Goal: Task Accomplishment & Management: Manage account settings

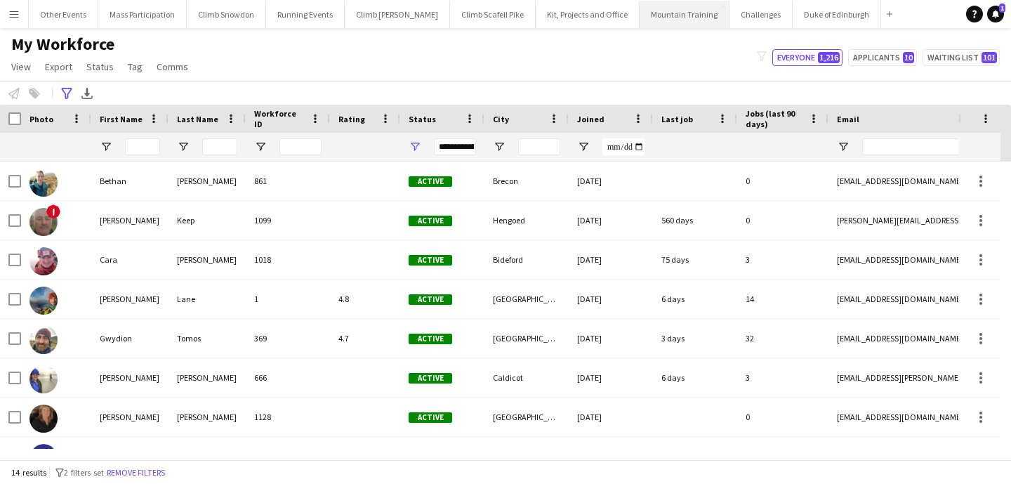
click at [677, 14] on button "Mountain Training Close" at bounding box center [685, 14] width 90 height 27
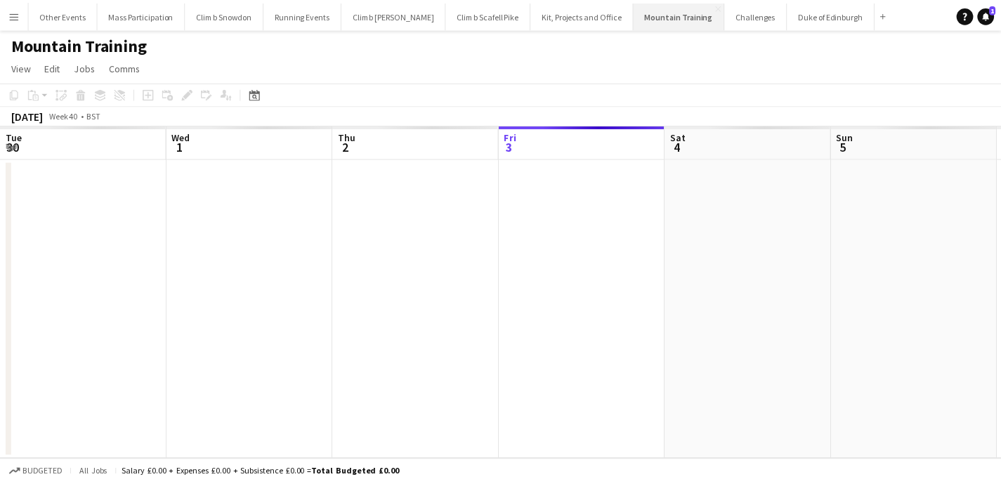
scroll to position [0, 336]
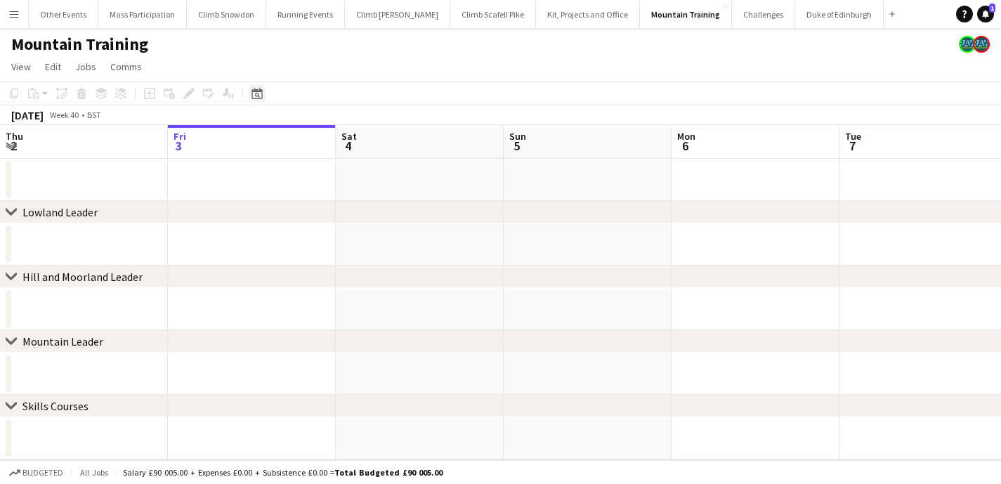
click at [258, 93] on icon at bounding box center [257, 95] width 5 height 5
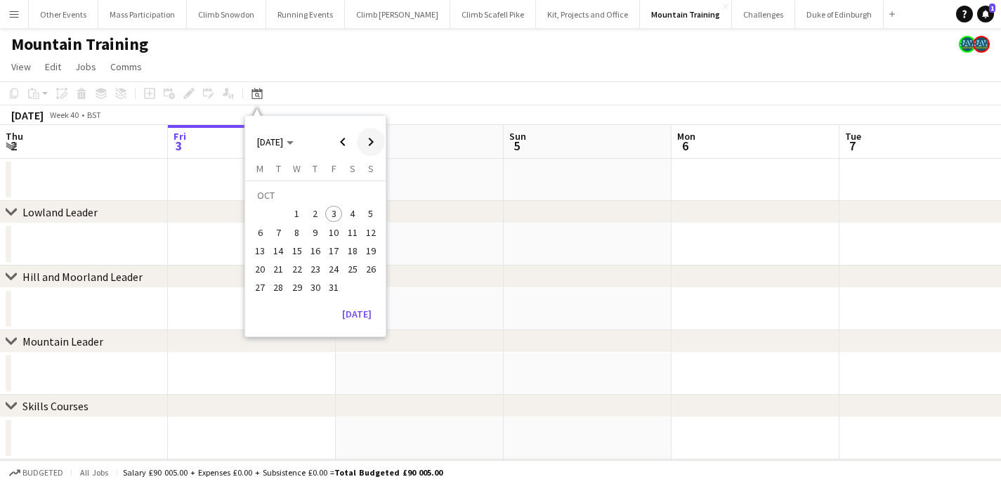
click at [371, 143] on span "Next month" at bounding box center [371, 142] width 28 height 28
click at [350, 231] on span "15" at bounding box center [352, 236] width 17 height 17
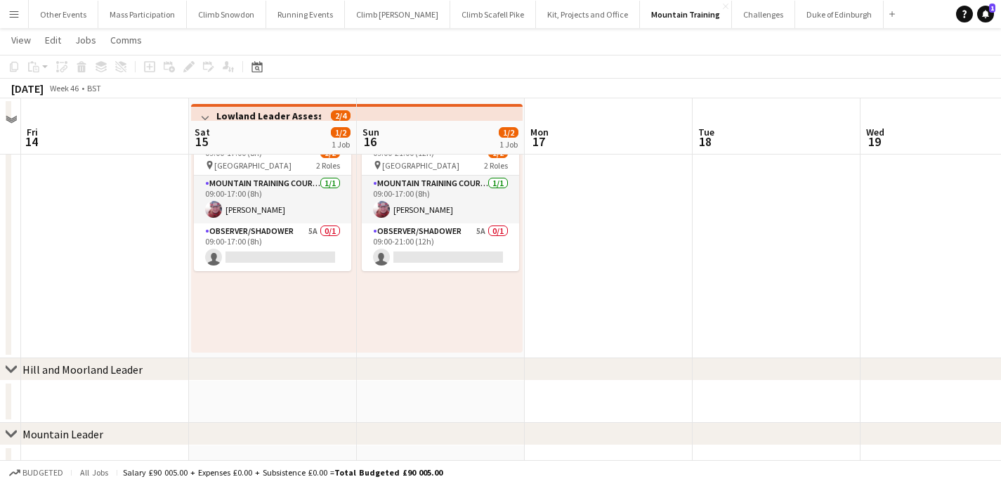
scroll to position [55, 0]
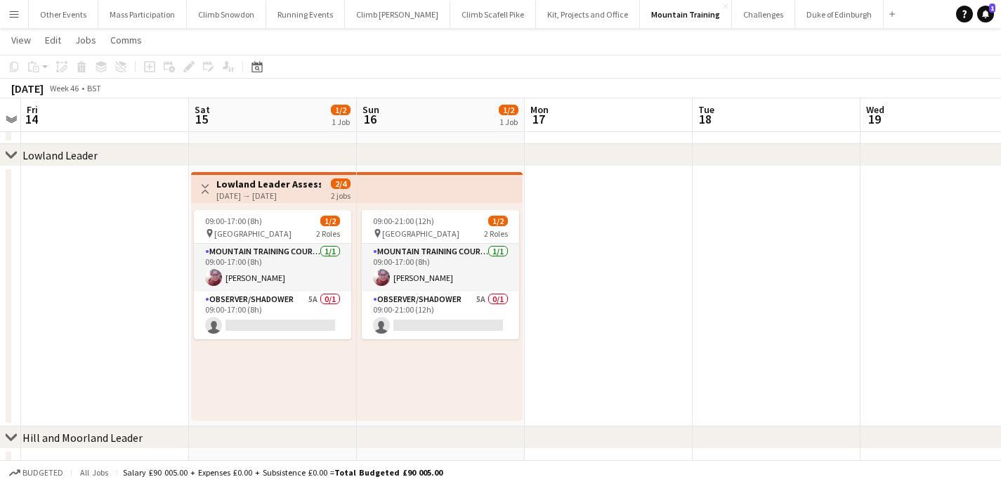
click at [268, 183] on h3 "Lowland Leader Assessment - T25Q4MT-8756" at bounding box center [268, 184] width 105 height 13
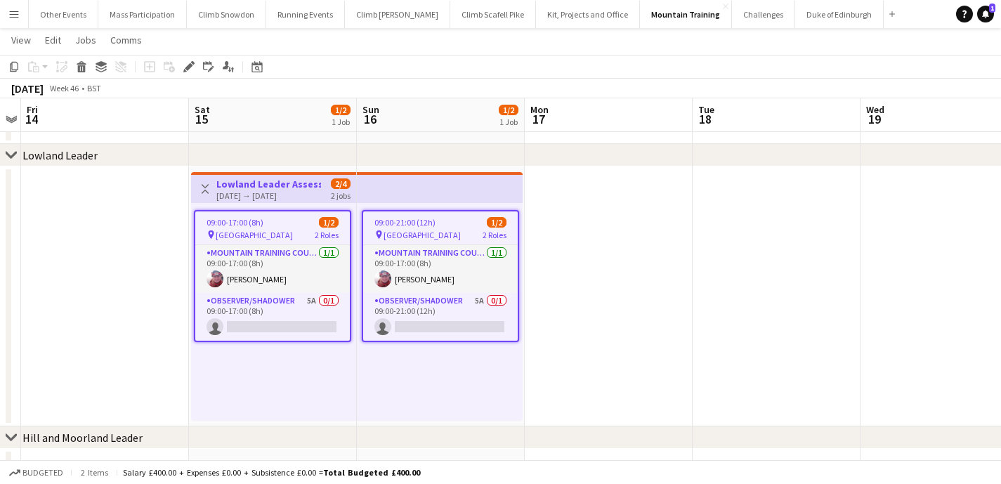
click at [243, 381] on div "09:00-17:00 (8h) 1/2 pin Surrey Hills 2 Roles Mountain Training Course Director…" at bounding box center [273, 312] width 165 height 218
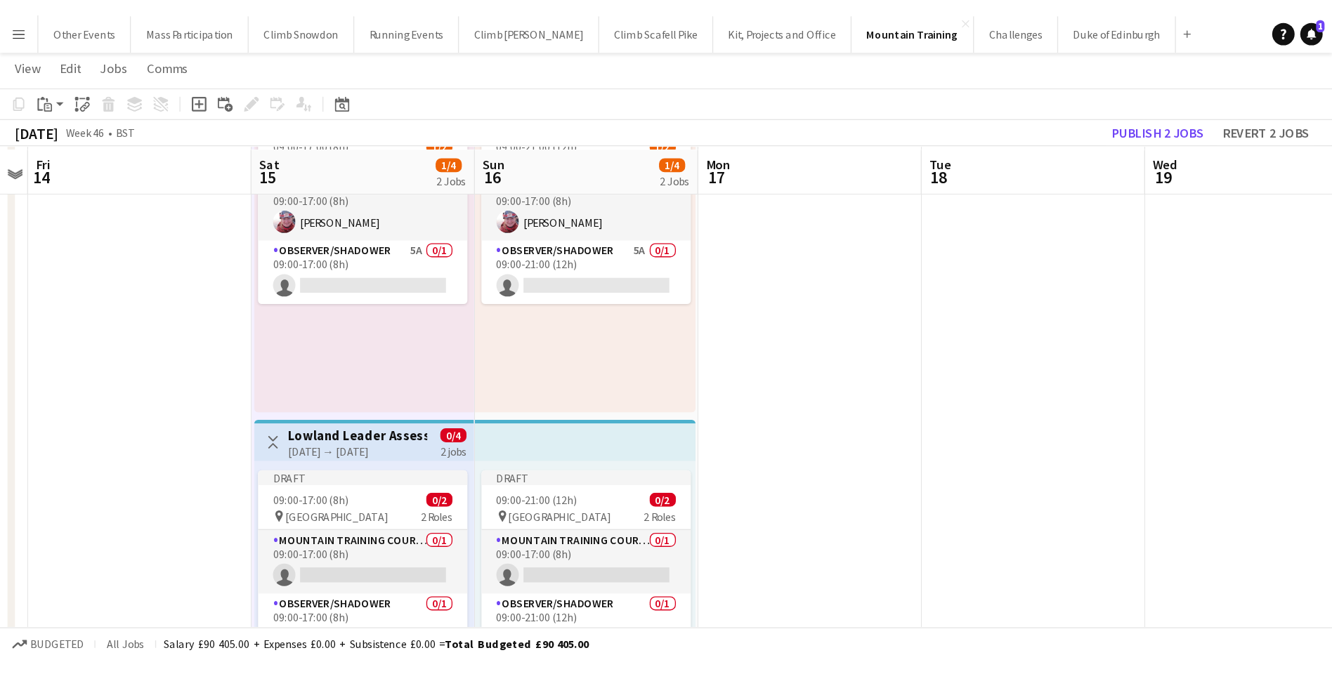
scroll to position [181, 0]
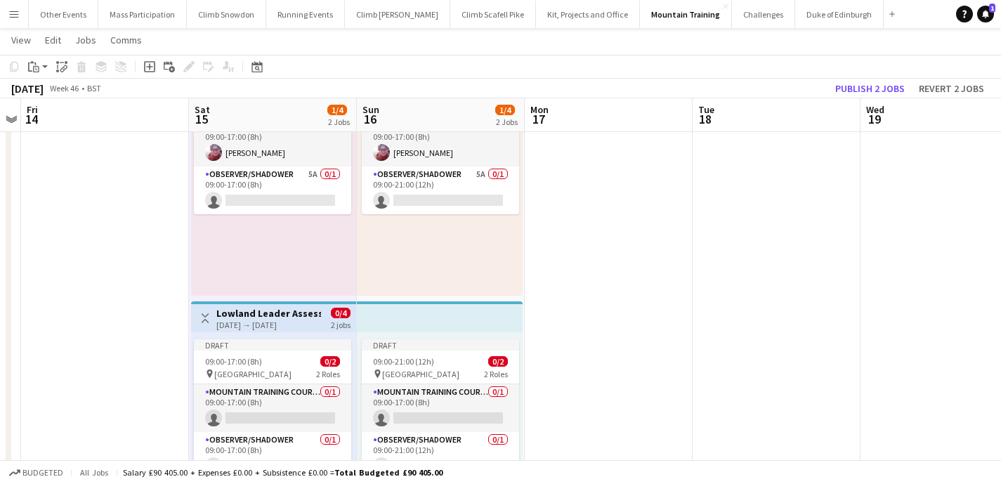
click at [261, 320] on div "[DATE] → [DATE]" at bounding box center [268, 325] width 105 height 11
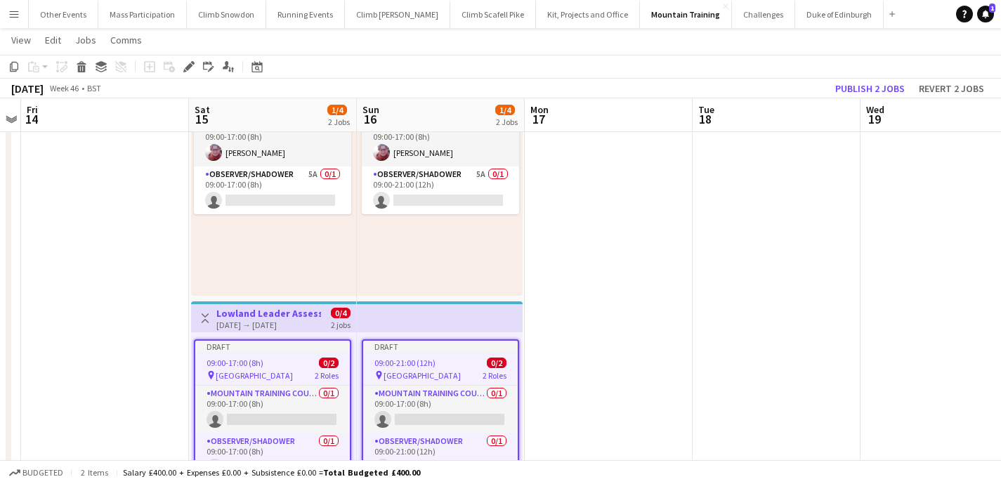
click at [958, 433] on app-date-cell at bounding box center [944, 298] width 168 height 514
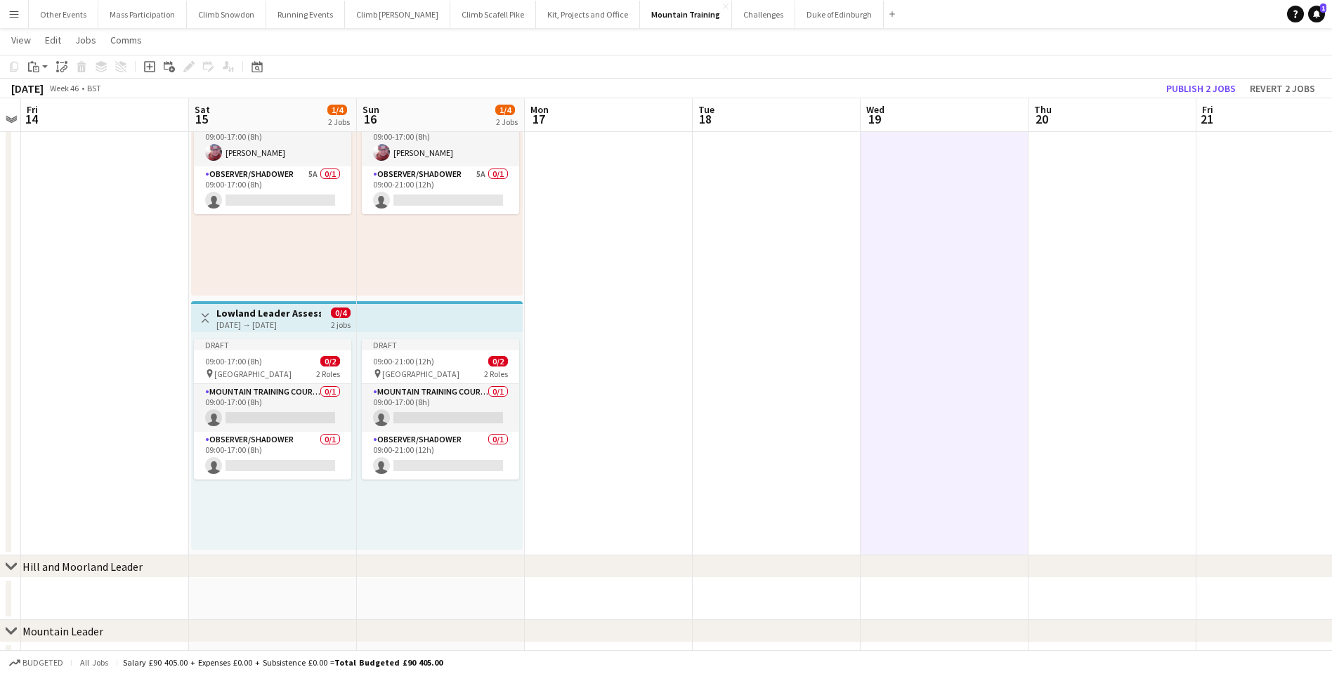
scroll to position [0, 0]
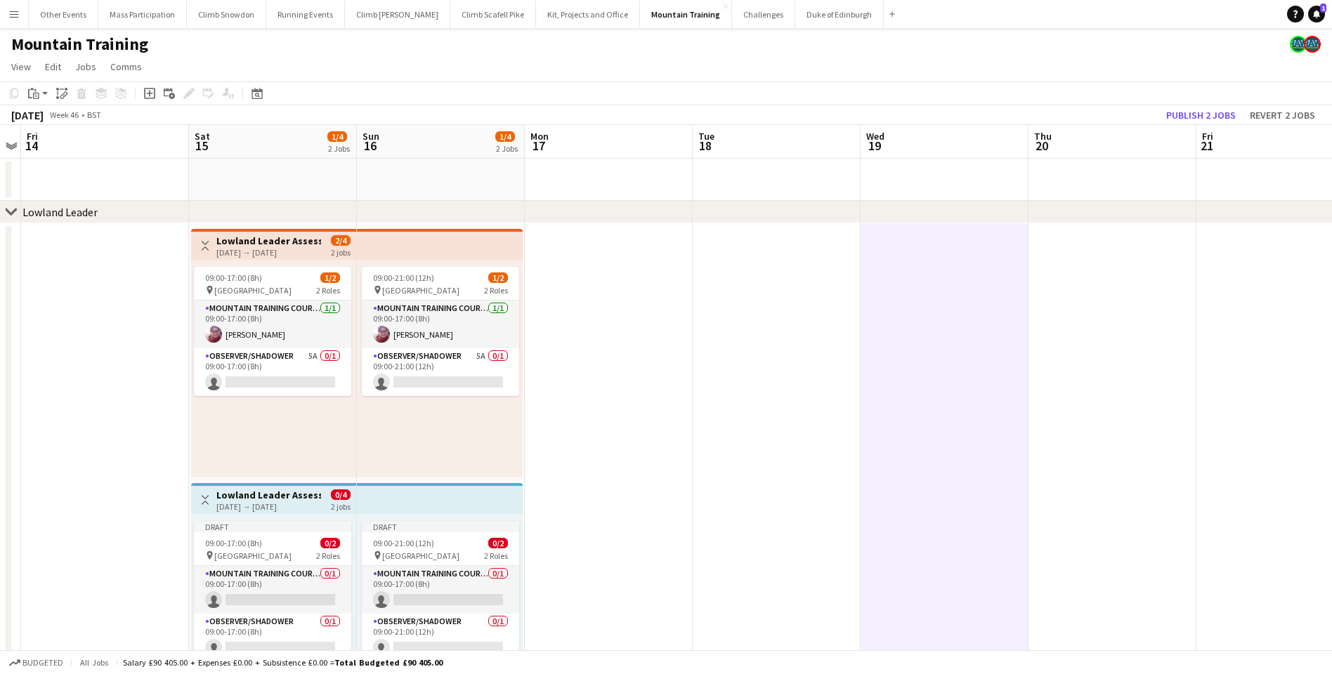
click at [243, 483] on h3 "Lowland Leader Assessment - T25Q4MT-8756" at bounding box center [268, 495] width 105 height 13
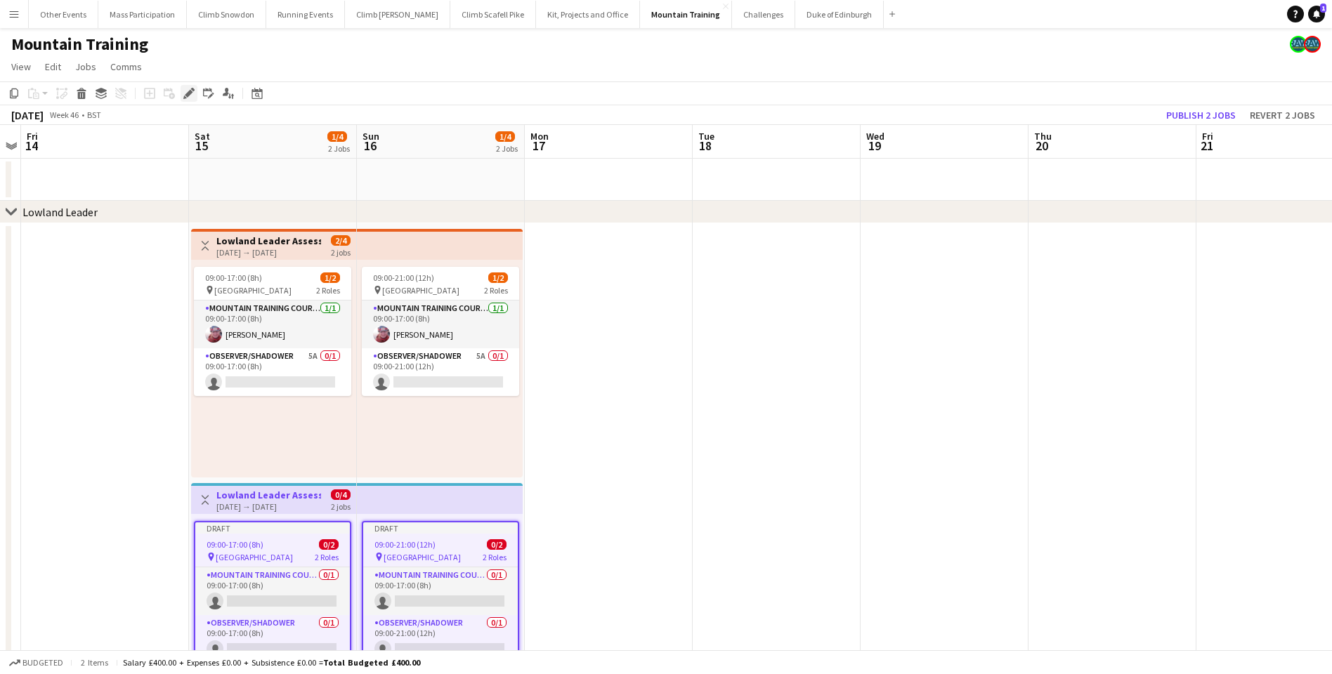
click at [189, 96] on icon at bounding box center [189, 94] width 8 height 8
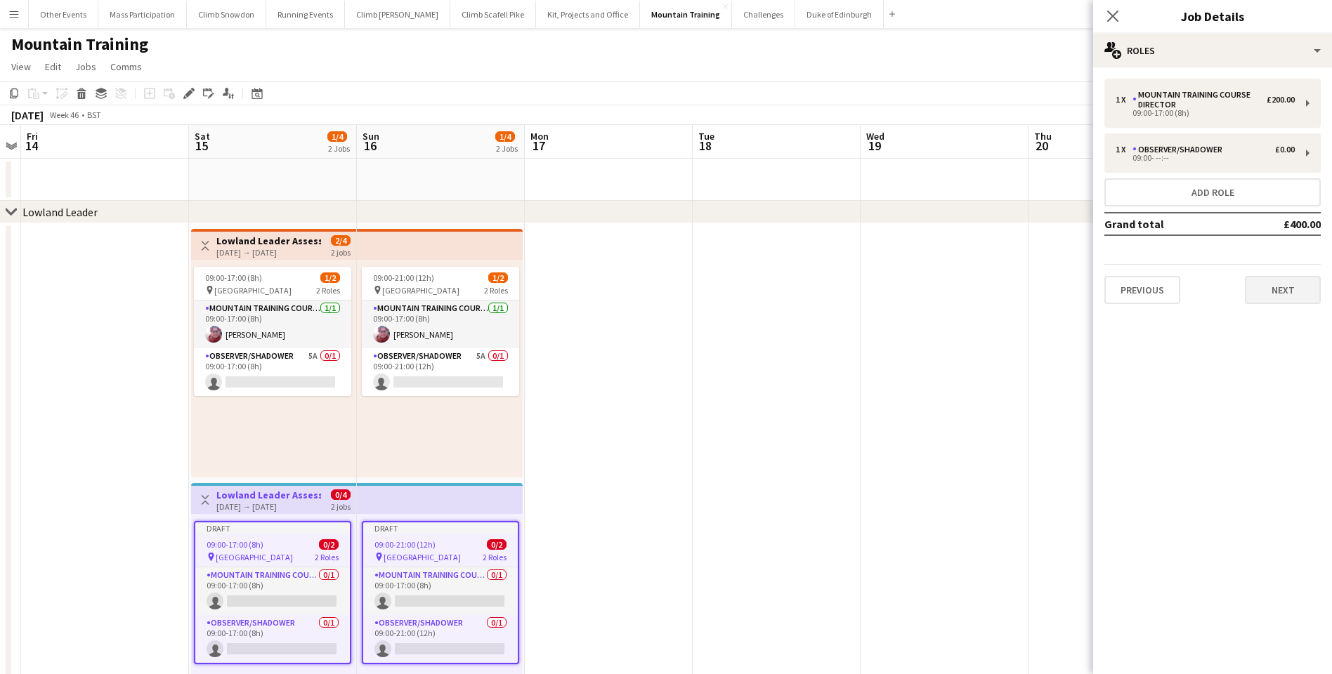
click at [1011, 286] on button "Next" at bounding box center [1283, 290] width 76 height 28
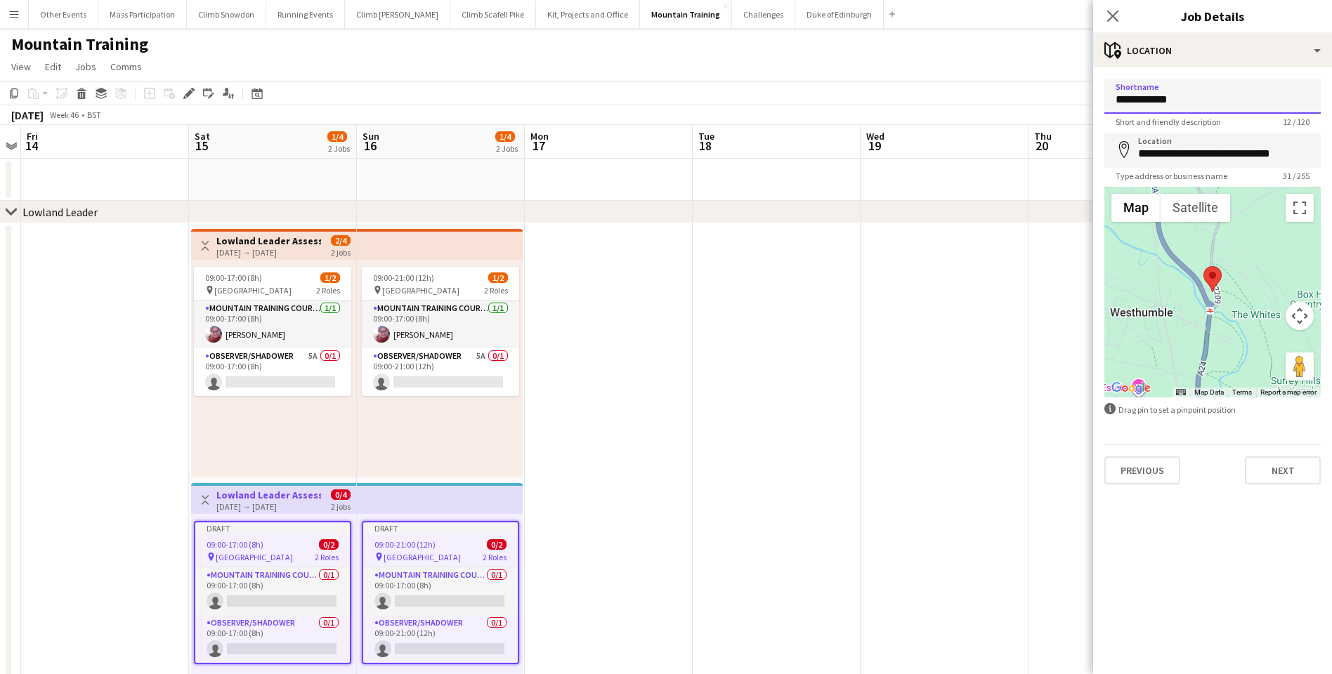
drag, startPoint x: 1172, startPoint y: 101, endPoint x: 1083, endPoint y: 103, distance: 89.2
type input "**********"
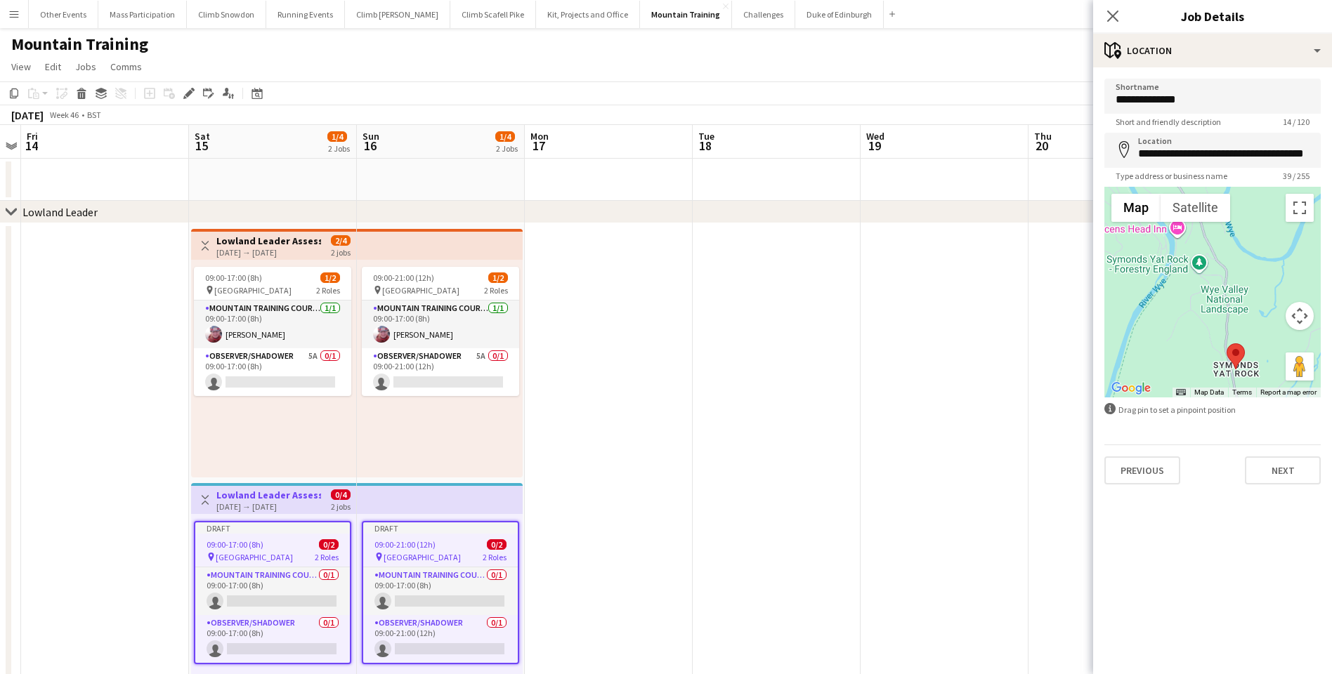
drag, startPoint x: 1161, startPoint y: 275, endPoint x: 1185, endPoint y: 367, distance: 95.1
click at [1011, 367] on div at bounding box center [1212, 292] width 216 height 211
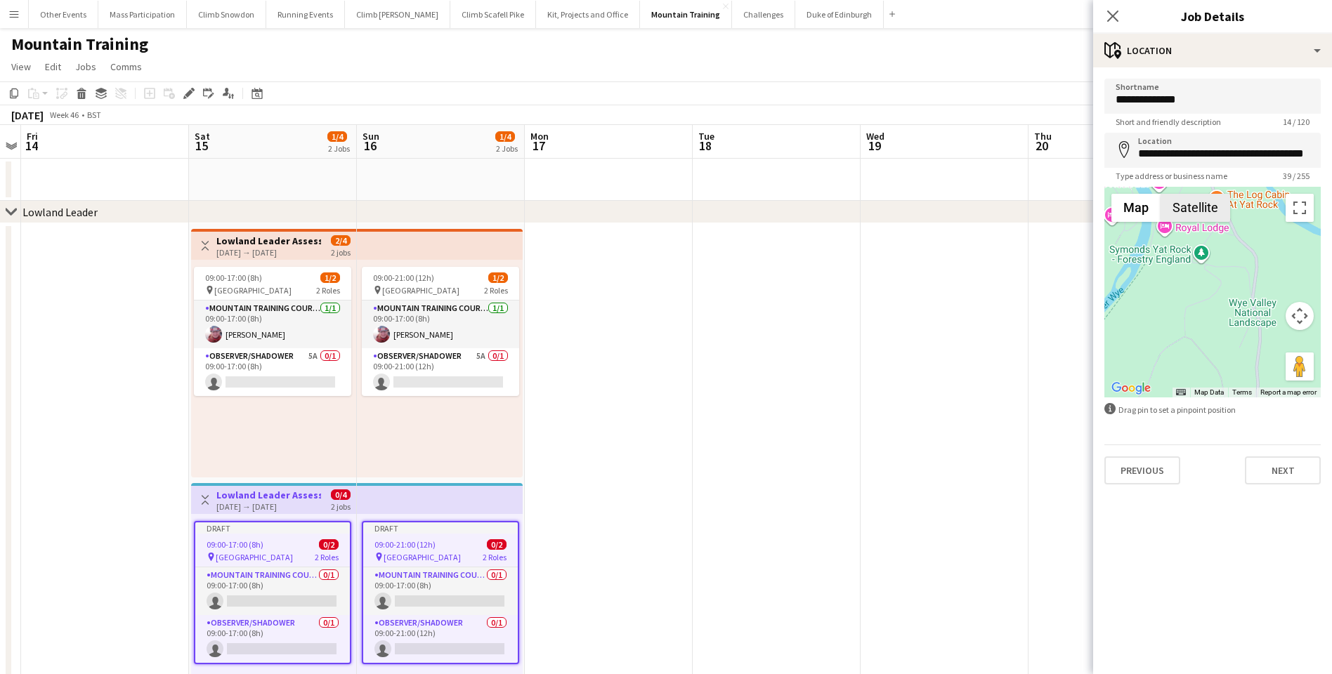
click at [1011, 214] on button "Satellite" at bounding box center [1195, 208] width 70 height 28
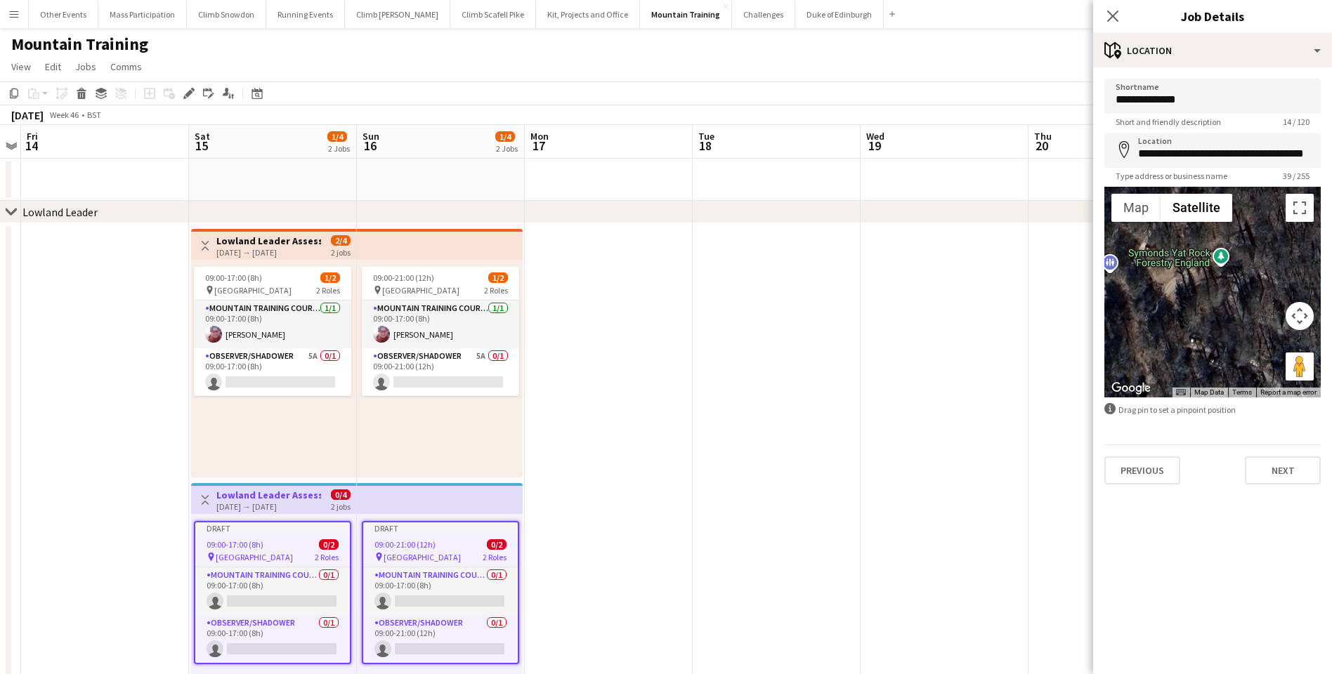
drag, startPoint x: 1202, startPoint y: 255, endPoint x: 1191, endPoint y: 398, distance: 143.7
click at [1011, 398] on form "**********" at bounding box center [1212, 282] width 239 height 406
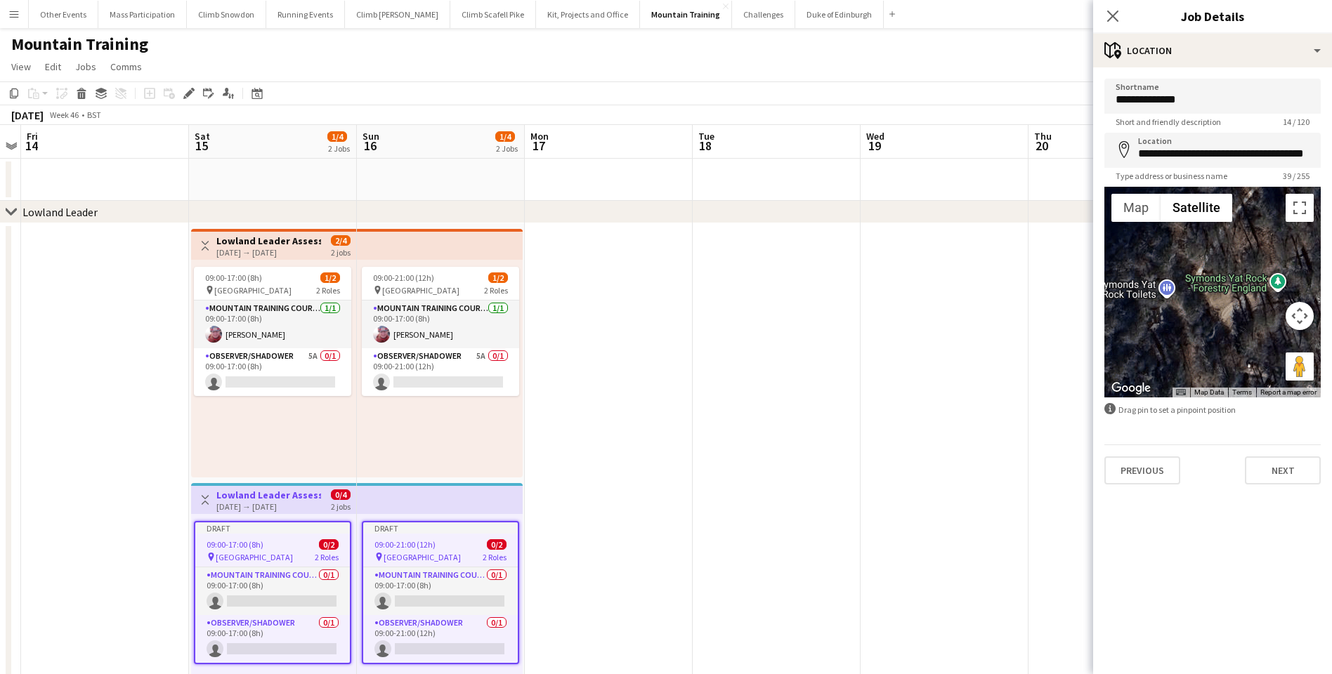
drag, startPoint x: 1129, startPoint y: 312, endPoint x: 1192, endPoint y: 327, distance: 65.1
click at [1011, 327] on div at bounding box center [1212, 292] width 216 height 211
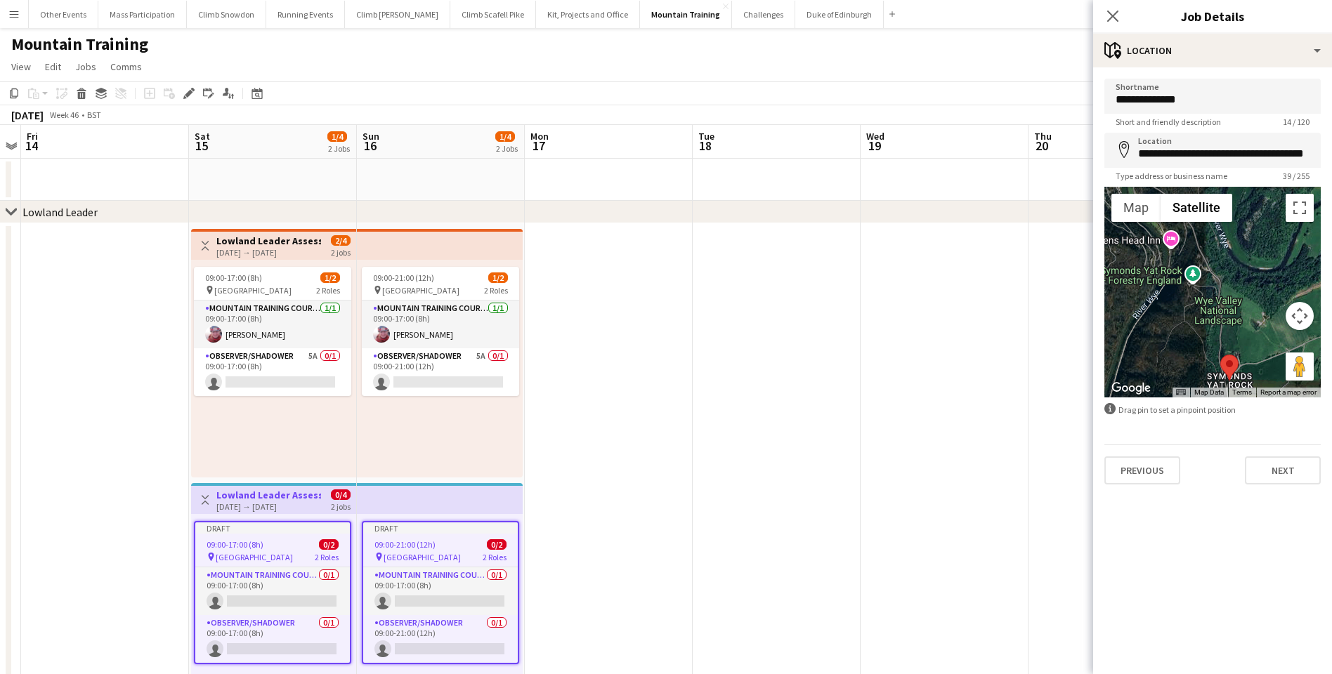
drag, startPoint x: 1193, startPoint y: 346, endPoint x: 1186, endPoint y: 298, distance: 48.4
click at [1011, 298] on div at bounding box center [1212, 292] width 216 height 211
drag, startPoint x: 1231, startPoint y: 362, endPoint x: 1192, endPoint y: 270, distance: 100.7
click at [1011, 264] on area at bounding box center [1182, 264] width 0 height 0
type input "**********"
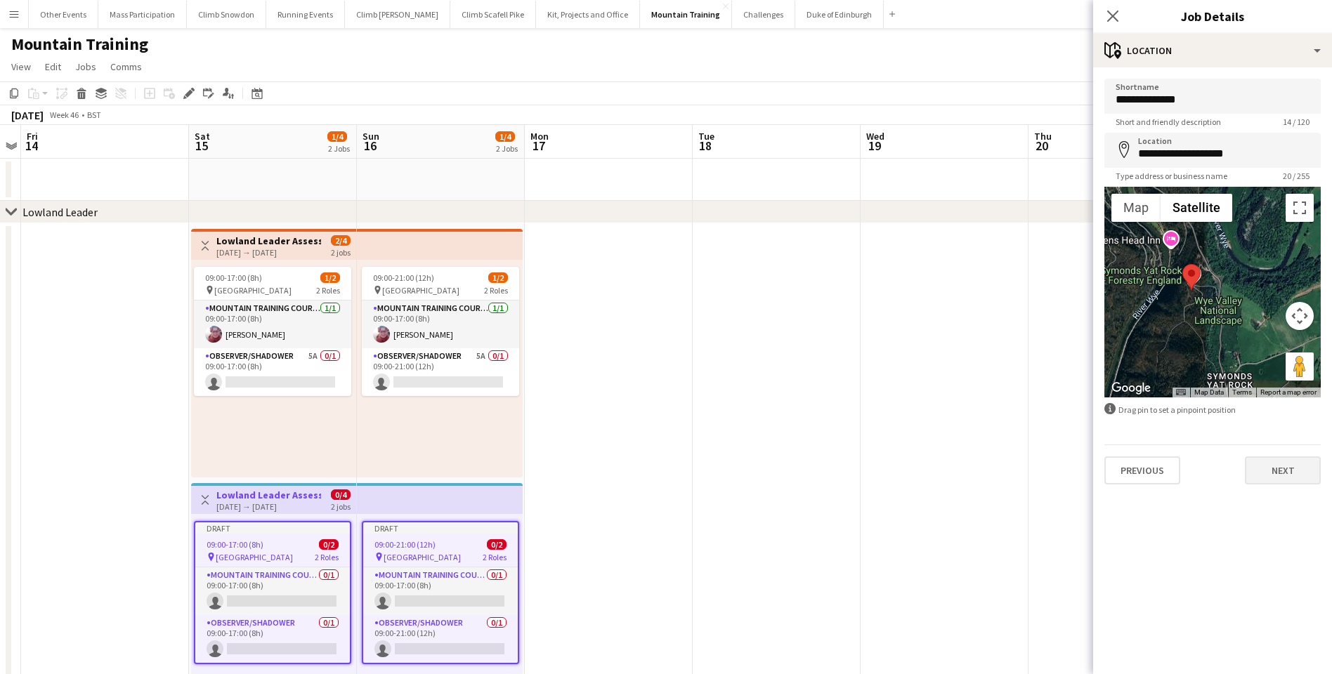
click at [1011, 469] on button "Next" at bounding box center [1283, 471] width 76 height 28
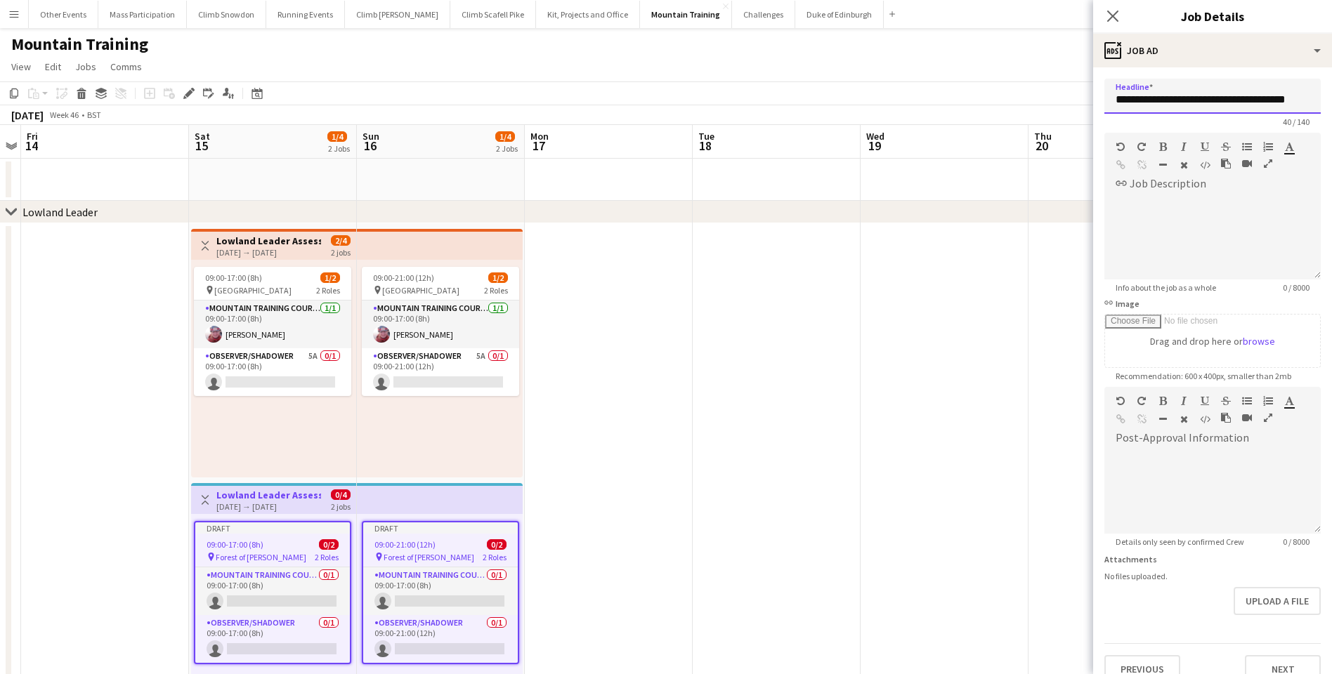
drag, startPoint x: 1259, startPoint y: 99, endPoint x: 1328, endPoint y: 93, distance: 69.8
click at [1011, 93] on mat-expansion-panel "**********" at bounding box center [1212, 370] width 239 height 607
paste input "*"
type input "**********"
click at [1011, 483] on button "Next" at bounding box center [1283, 669] width 76 height 28
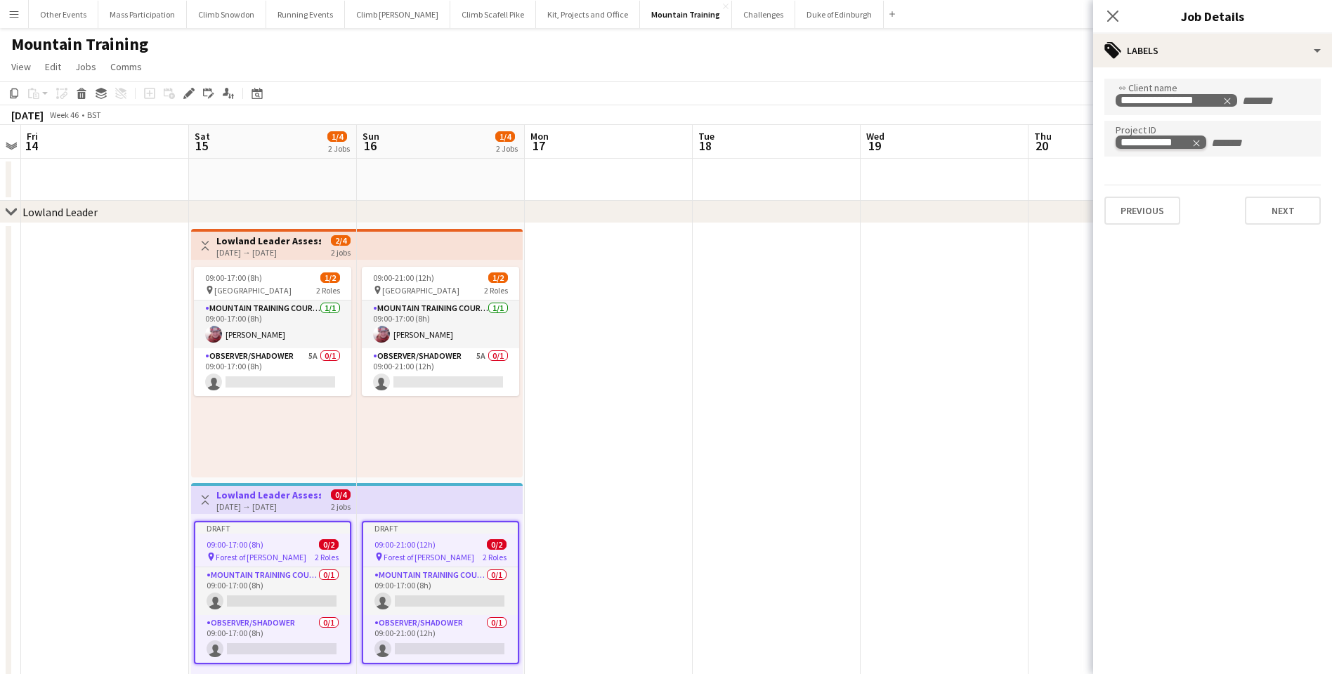
click at [1011, 143] on icon "Remove tag" at bounding box center [1196, 143] width 10 height 10
paste input "**********"
type input "**********"
click at [1011, 107] on input "+ Label" at bounding box center [1270, 101] width 60 height 13
type input "**********"
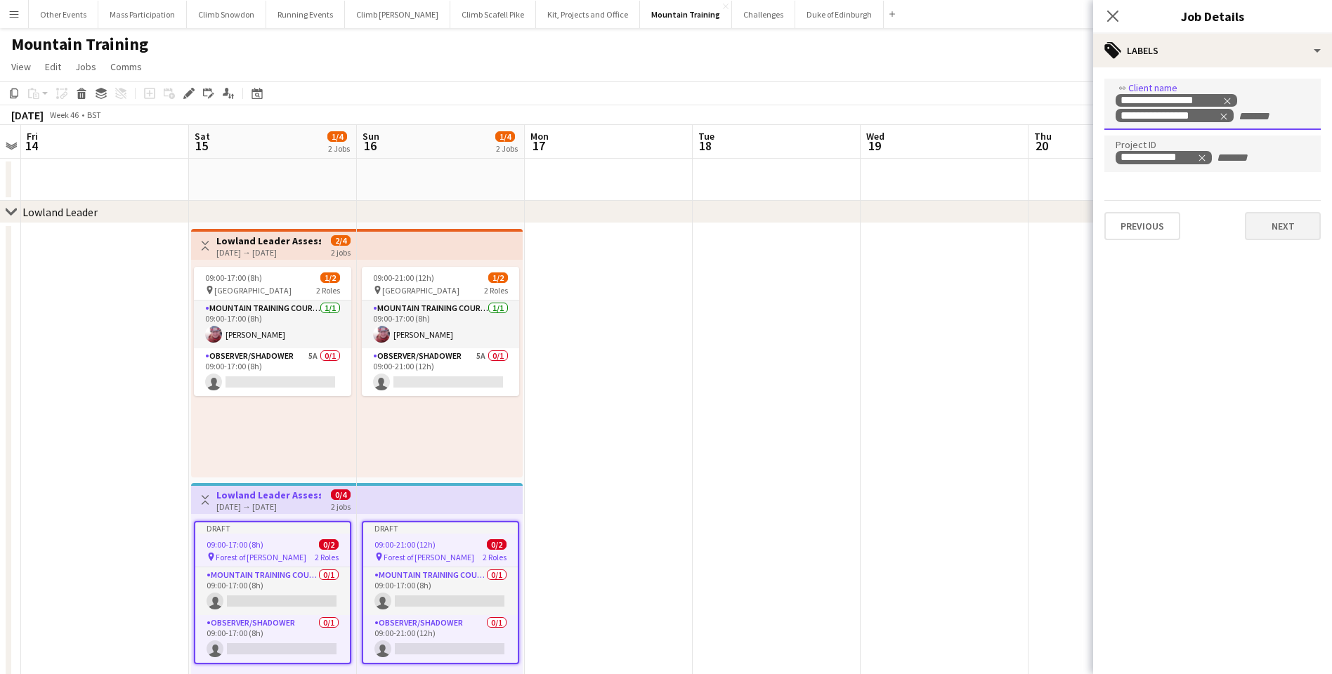
click at [1011, 227] on button "Next" at bounding box center [1283, 226] width 76 height 28
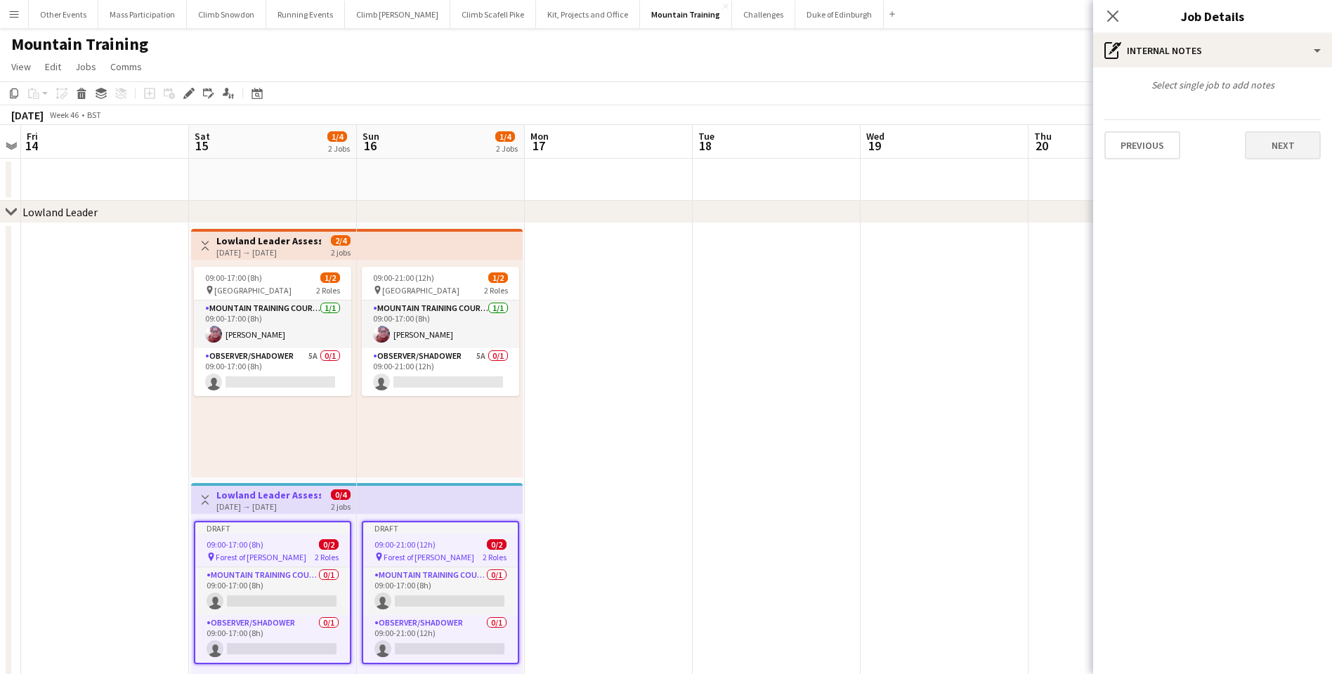
click at [1011, 149] on button "Next" at bounding box center [1283, 145] width 76 height 28
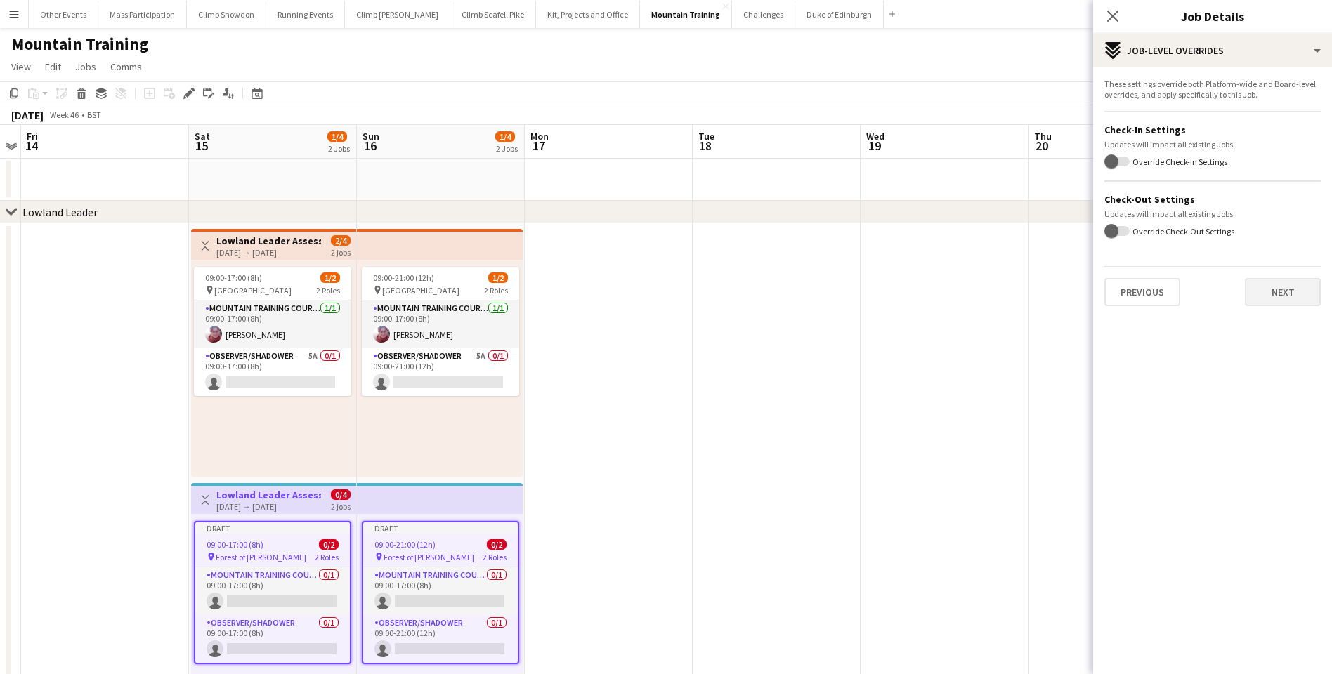
click at [1011, 291] on button "Next" at bounding box center [1283, 292] width 76 height 28
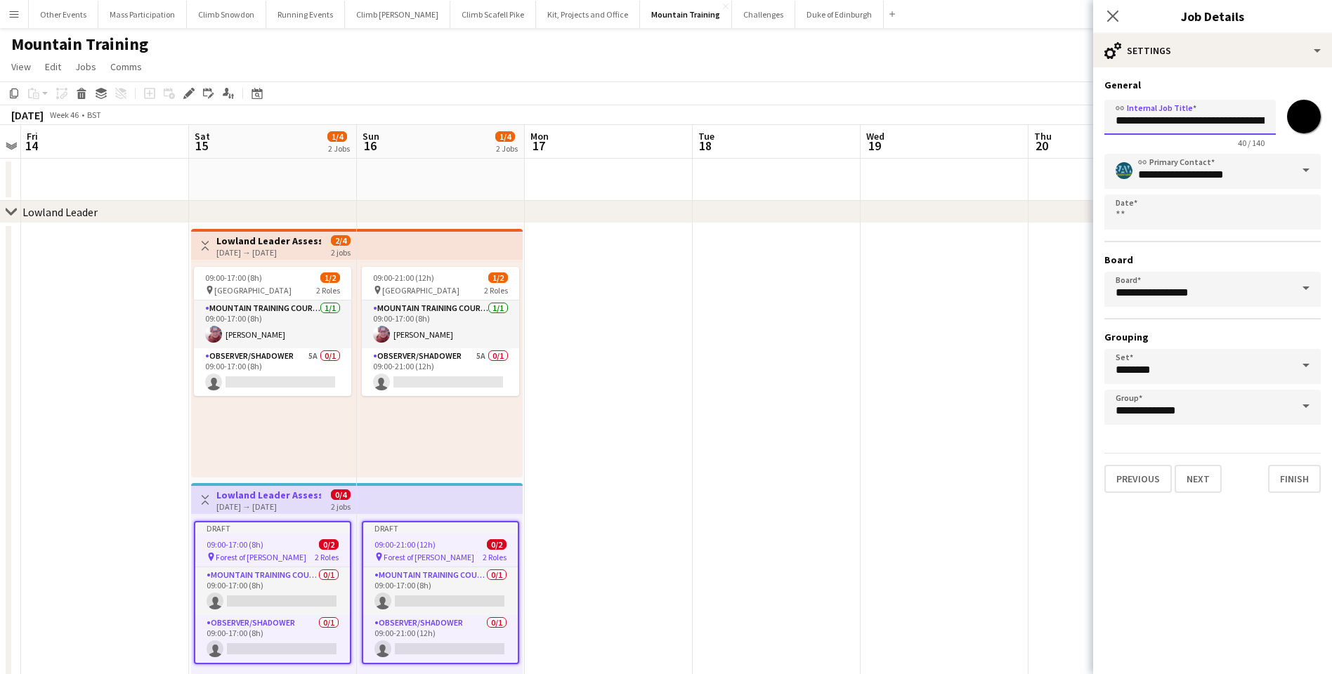
drag, startPoint x: 1256, startPoint y: 121, endPoint x: 1273, endPoint y: 122, distance: 17.6
click at [1011, 122] on input "**********" at bounding box center [1189, 117] width 171 height 35
paste input "*"
type input "**********"
click at [1011, 475] on button "Finish" at bounding box center [1294, 479] width 53 height 28
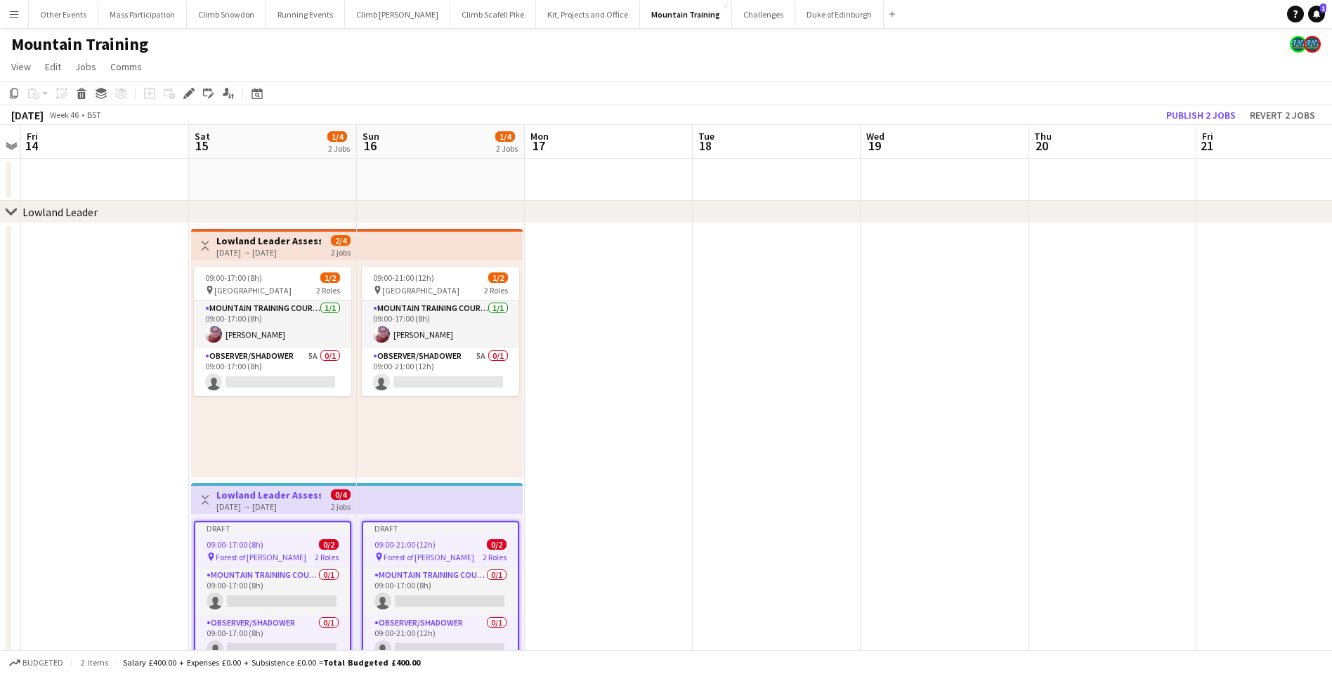
click at [1011, 399] on app-date-cell at bounding box center [1112, 480] width 168 height 514
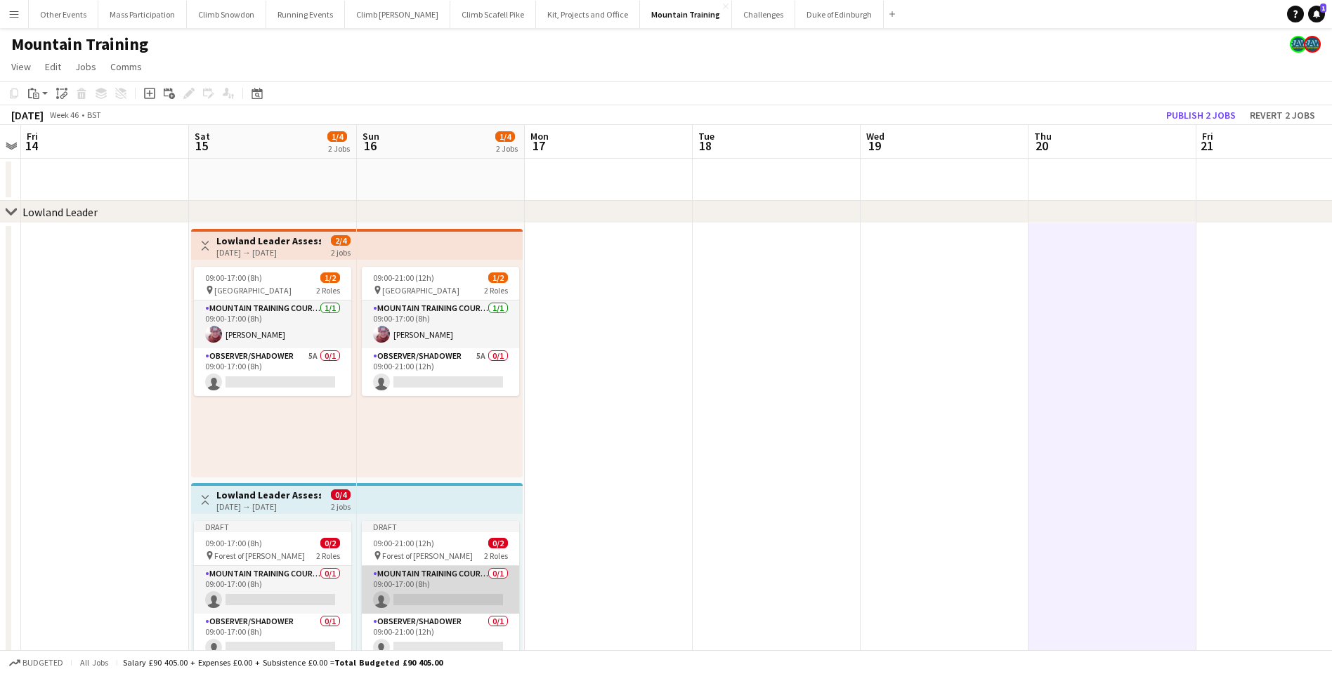
click at [449, 483] on app-card-role "Mountain Training Course Director 0/1 09:00-17:00 (8h) single-neutral-actions" at bounding box center [440, 590] width 157 height 48
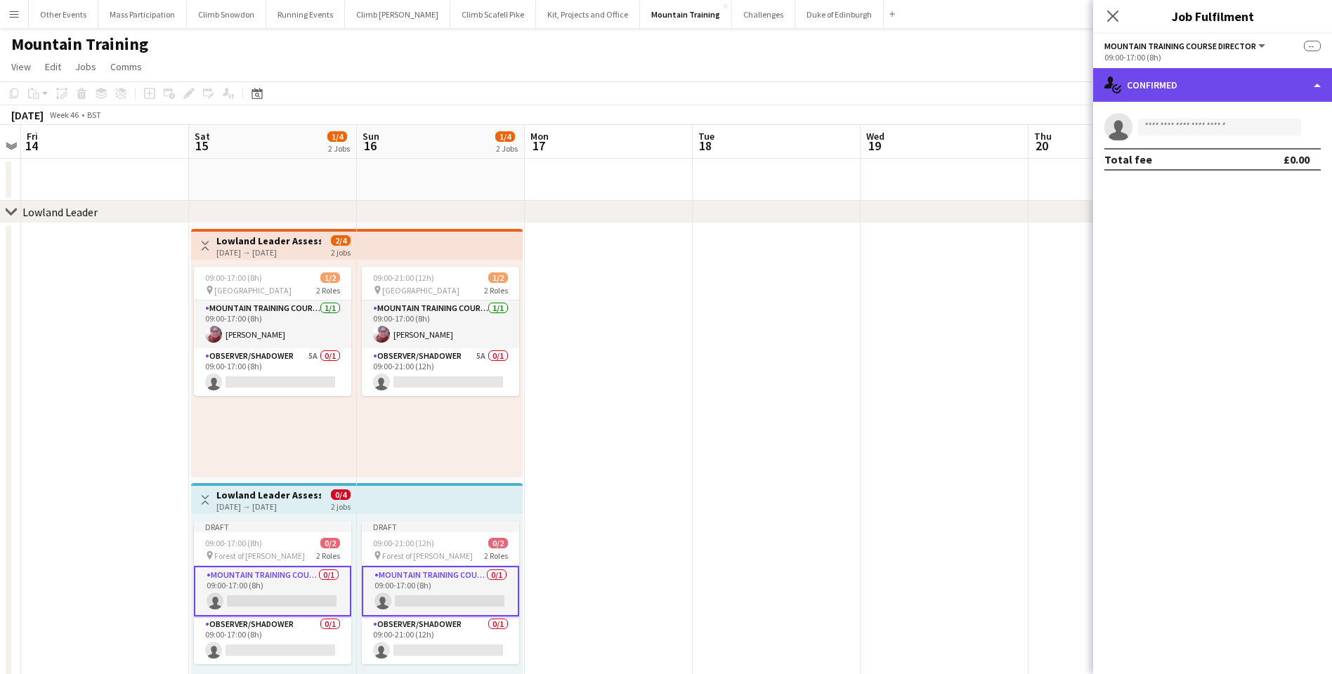
click at [1011, 86] on div "single-neutral-actions-check-2 Confirmed" at bounding box center [1212, 85] width 239 height 34
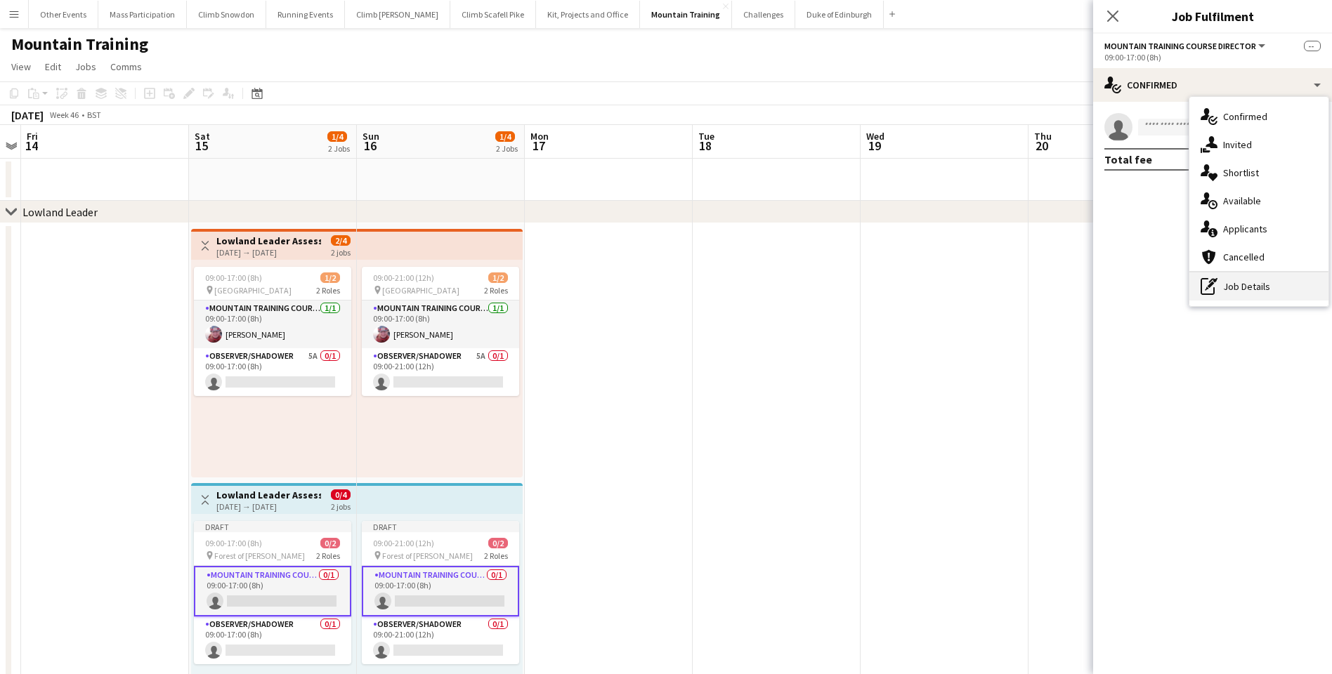
click at [1011, 289] on div "pen-write Job Details" at bounding box center [1258, 287] width 139 height 28
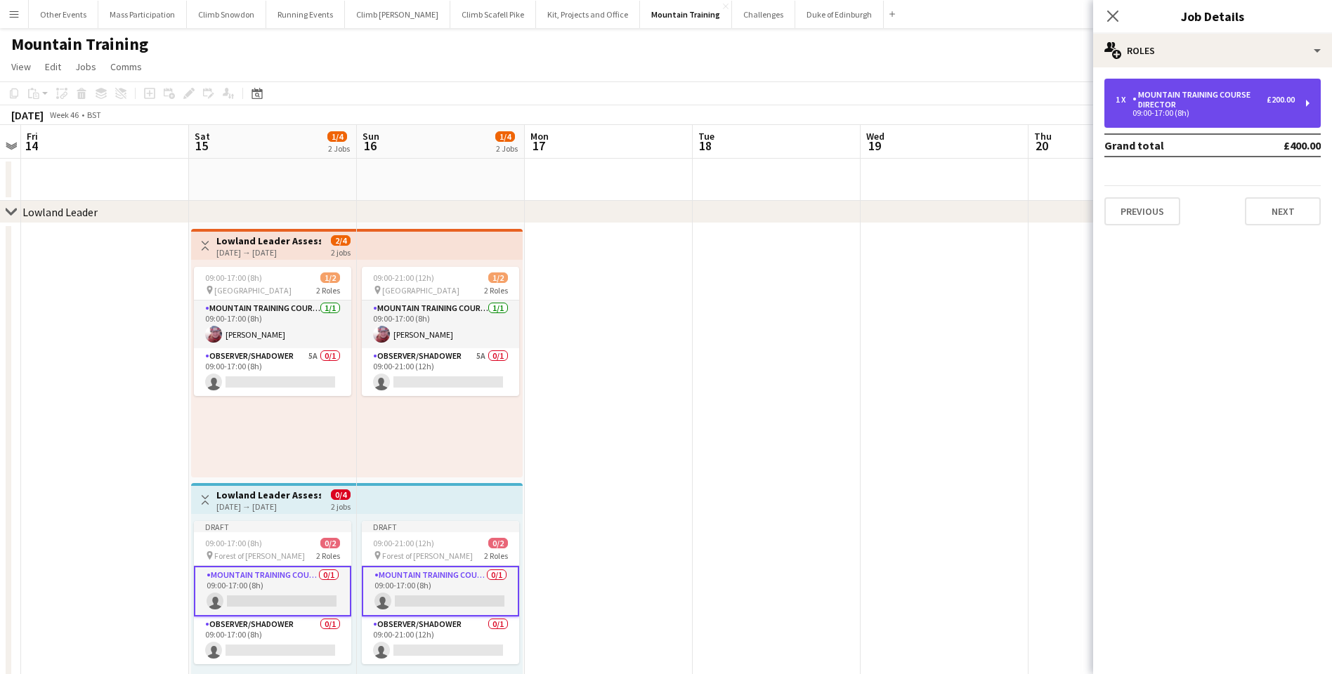
click at [1011, 107] on div "Mountain Training Course Director" at bounding box center [1199, 100] width 134 height 20
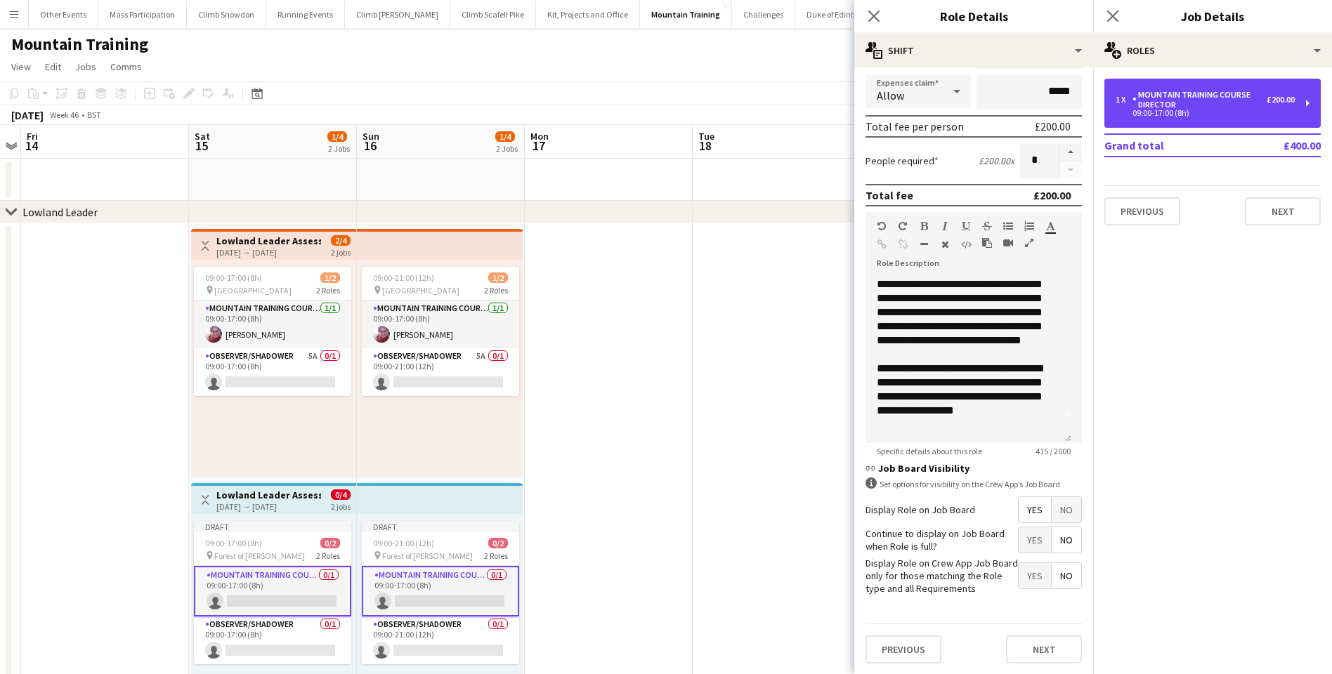
scroll to position [3, 0]
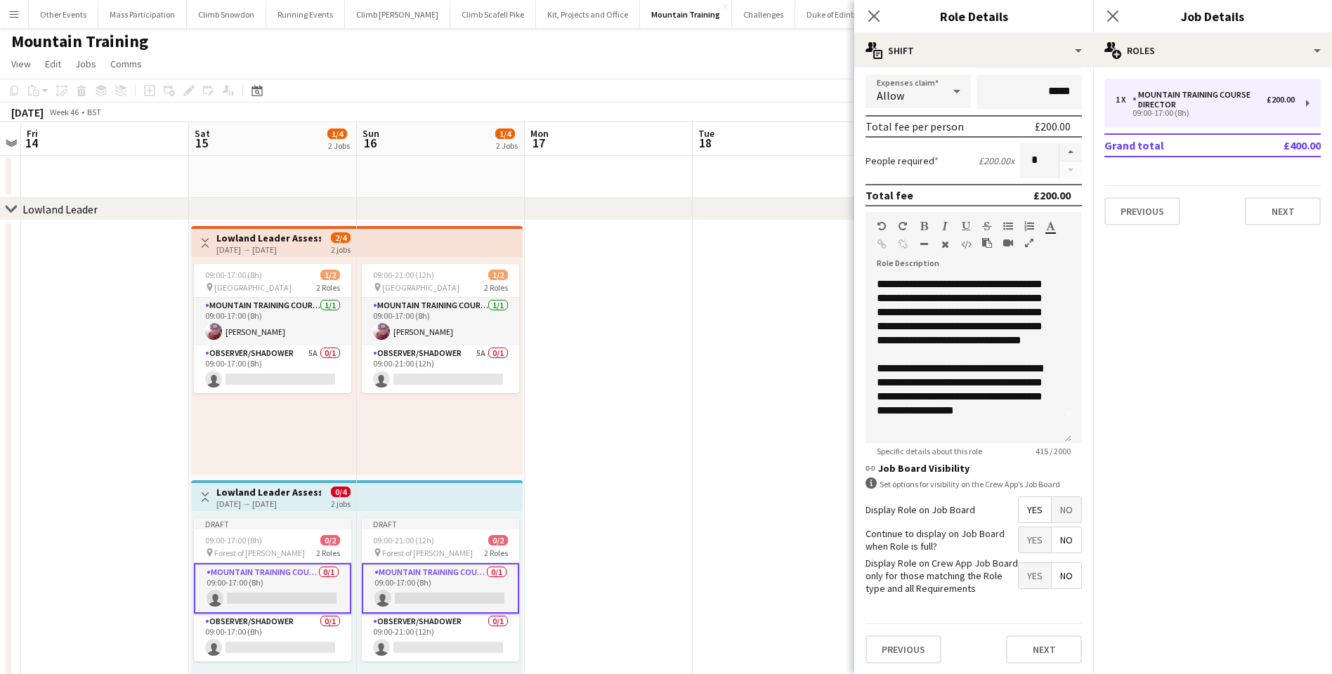
click at [1011, 483] on span "No" at bounding box center [1065, 509] width 29 height 25
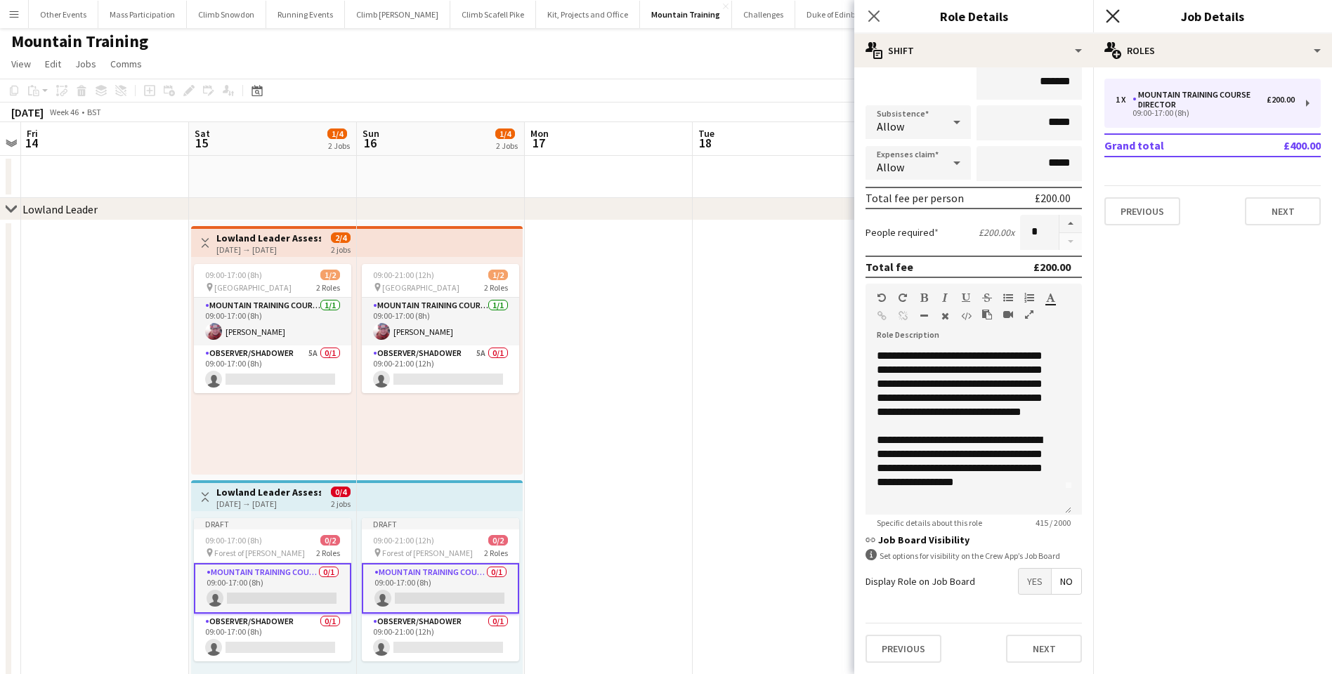
click at [1011, 15] on icon at bounding box center [1111, 15] width 13 height 13
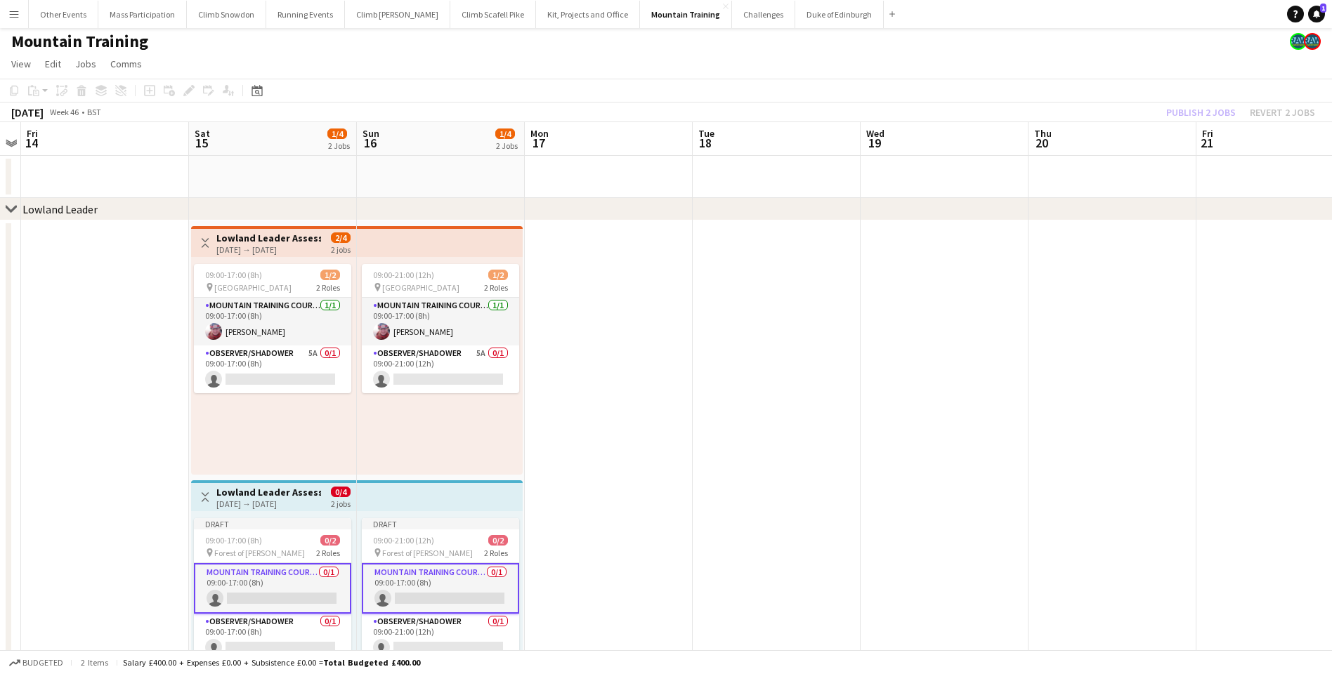
click at [862, 405] on app-date-cell at bounding box center [944, 478] width 168 height 514
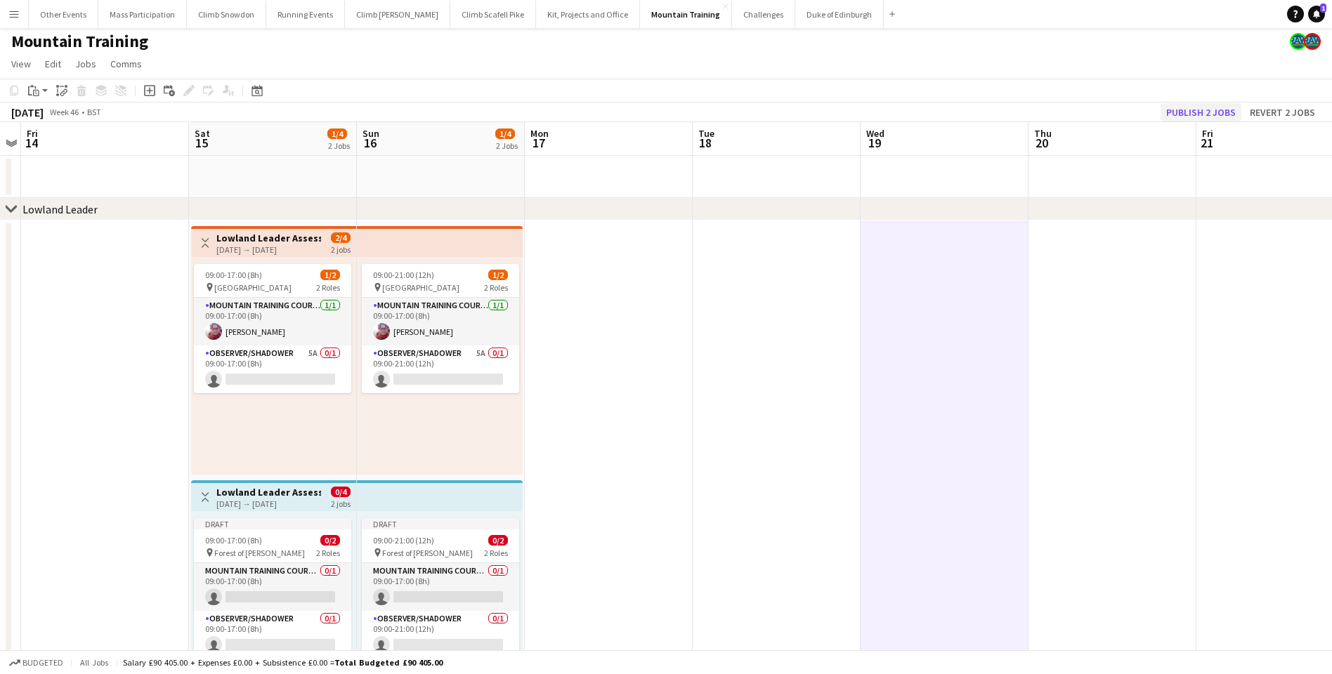
click at [1011, 106] on button "Publish 2 jobs" at bounding box center [1200, 112] width 81 height 18
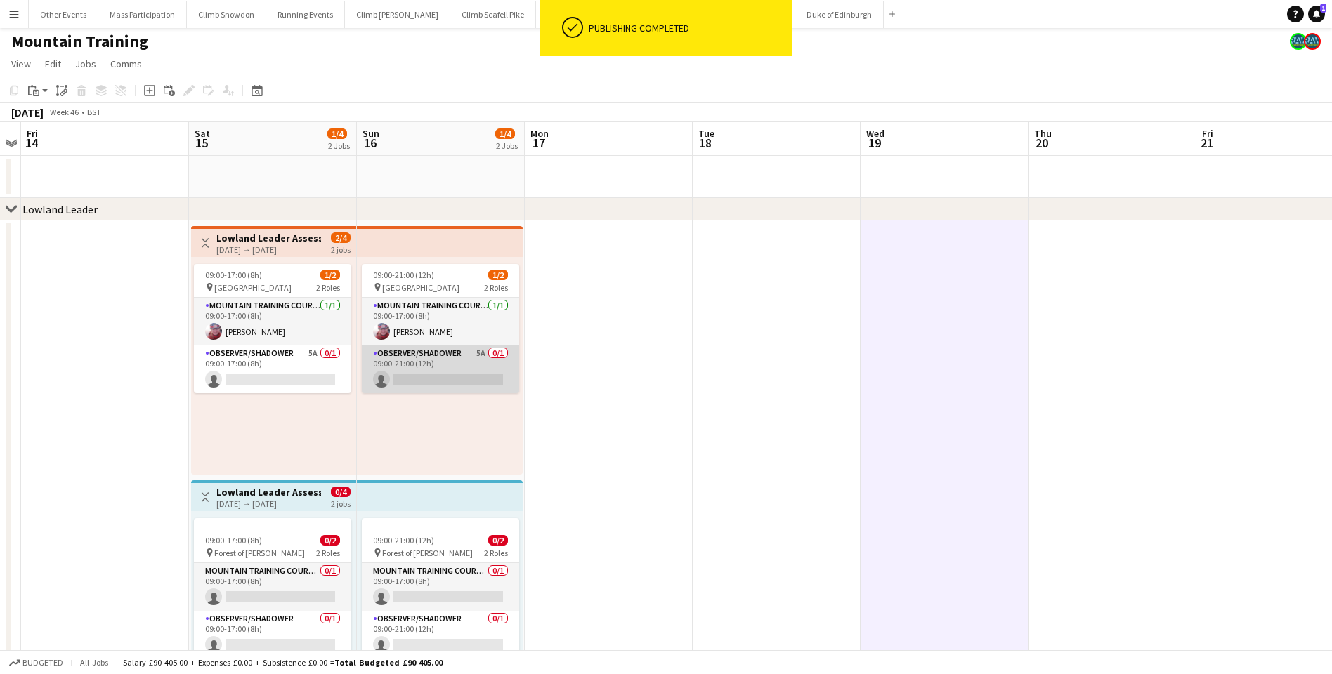
click at [465, 366] on app-card-role "Observer/Shadower 5A 0/1 09:00-21:00 (12h) single-neutral-actions" at bounding box center [440, 370] width 157 height 48
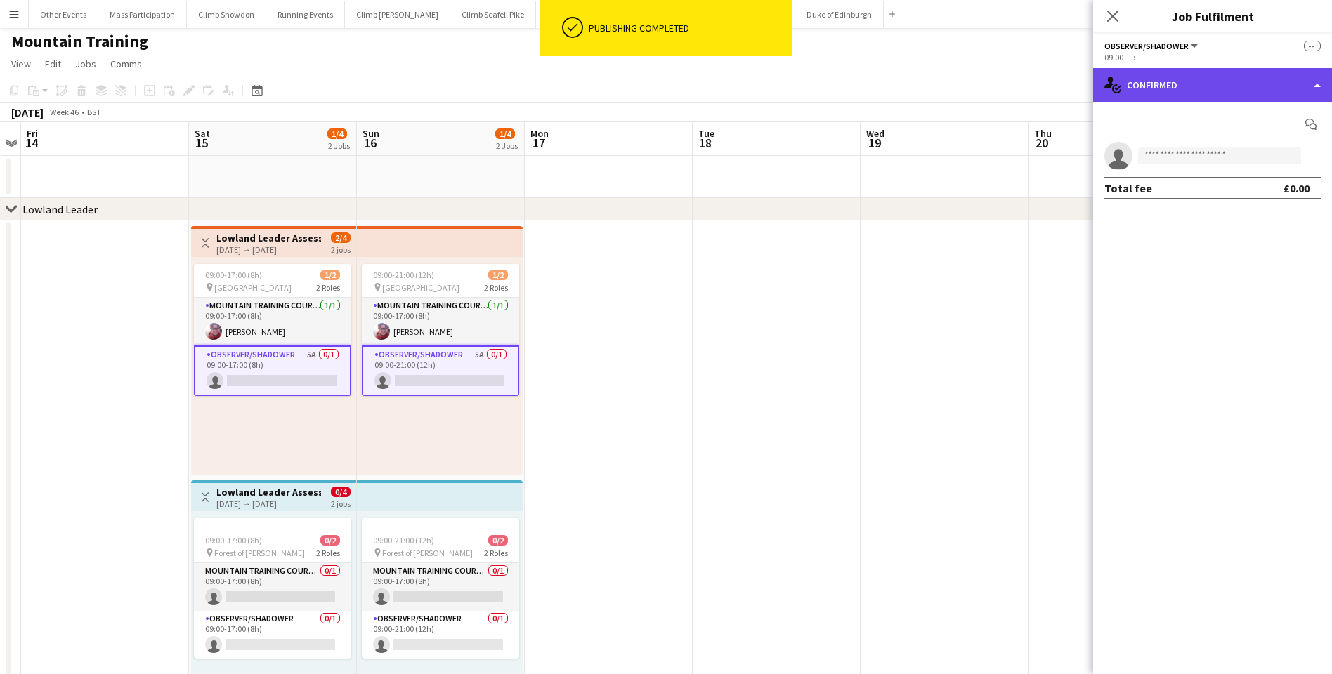
click at [1011, 94] on div "single-neutral-actions-check-2 Confirmed" at bounding box center [1212, 85] width 239 height 34
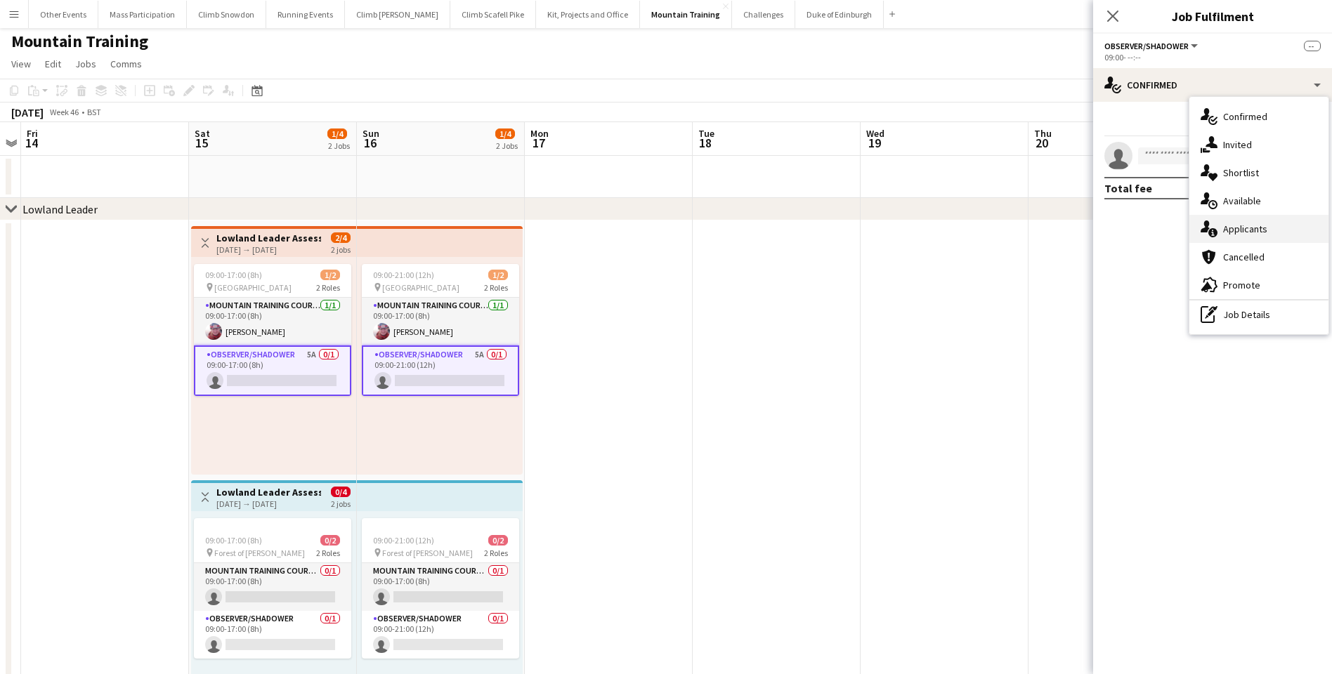
click at [1011, 226] on span "Applicants" at bounding box center [1245, 229] width 44 height 13
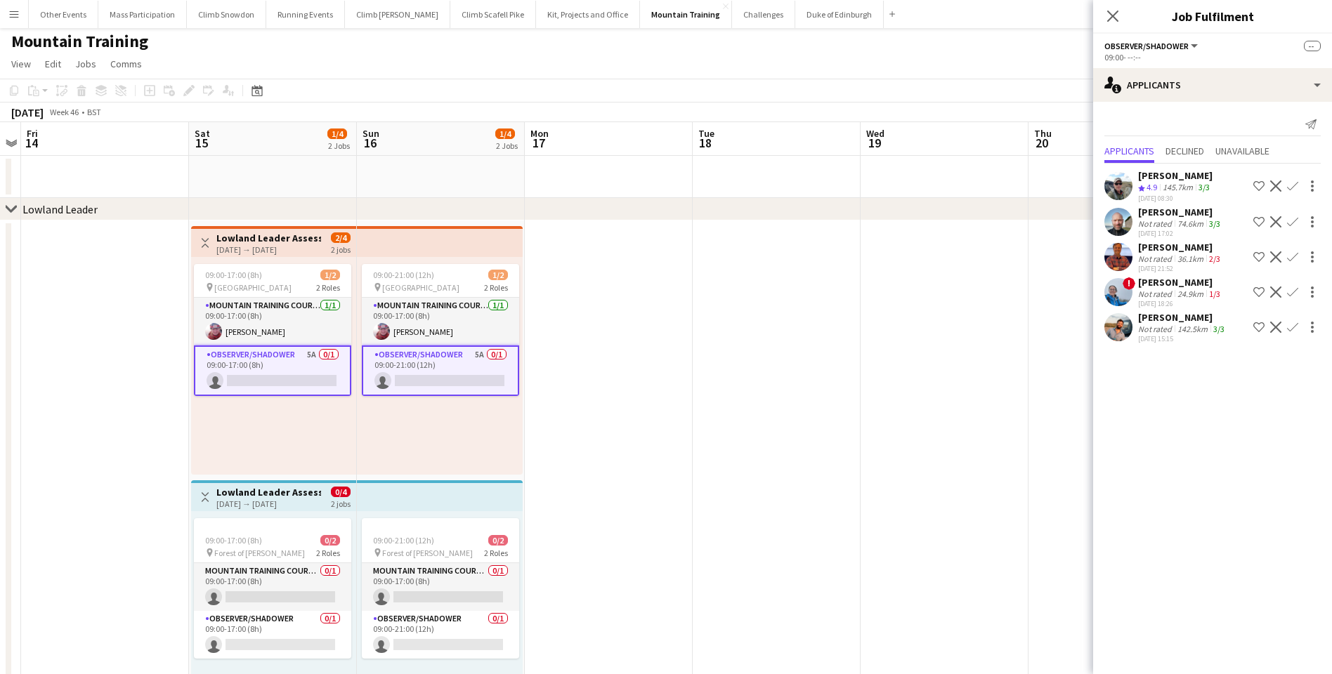
click at [1011, 293] on div "Not rated" at bounding box center [1156, 294] width 37 height 11
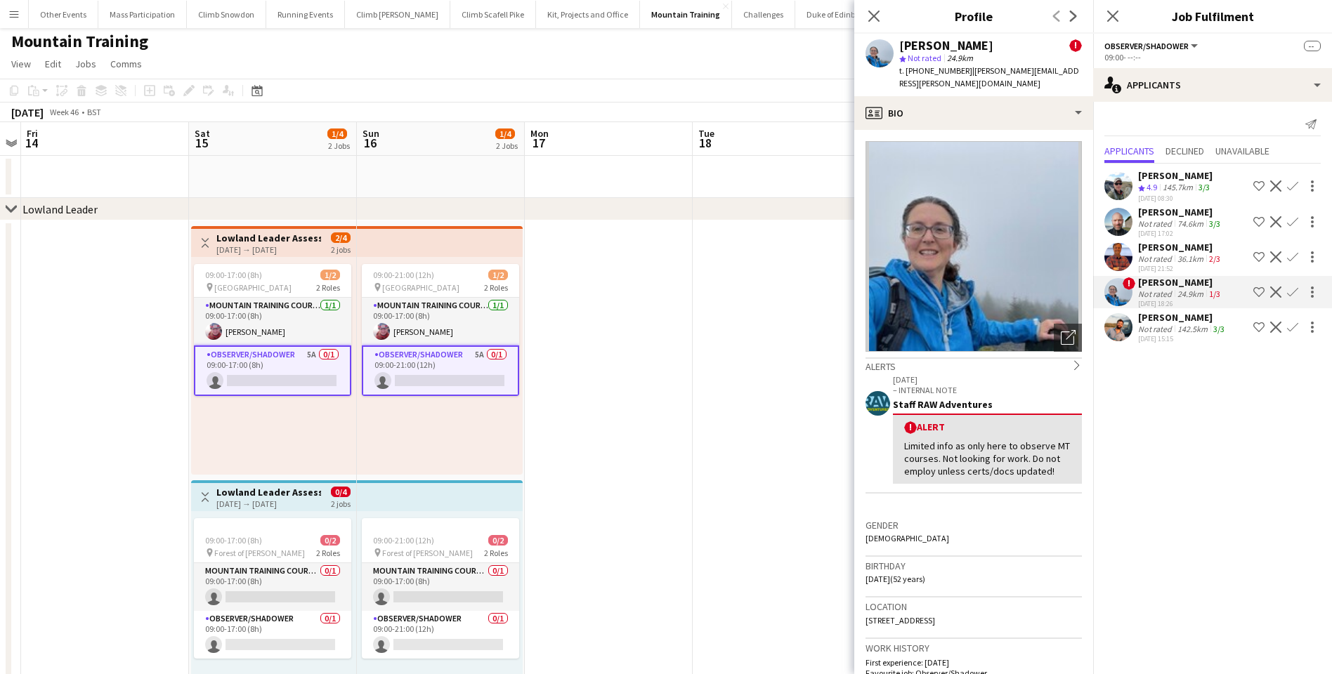
click at [1011, 292] on app-icon "Confirm" at bounding box center [1292, 292] width 11 height 11
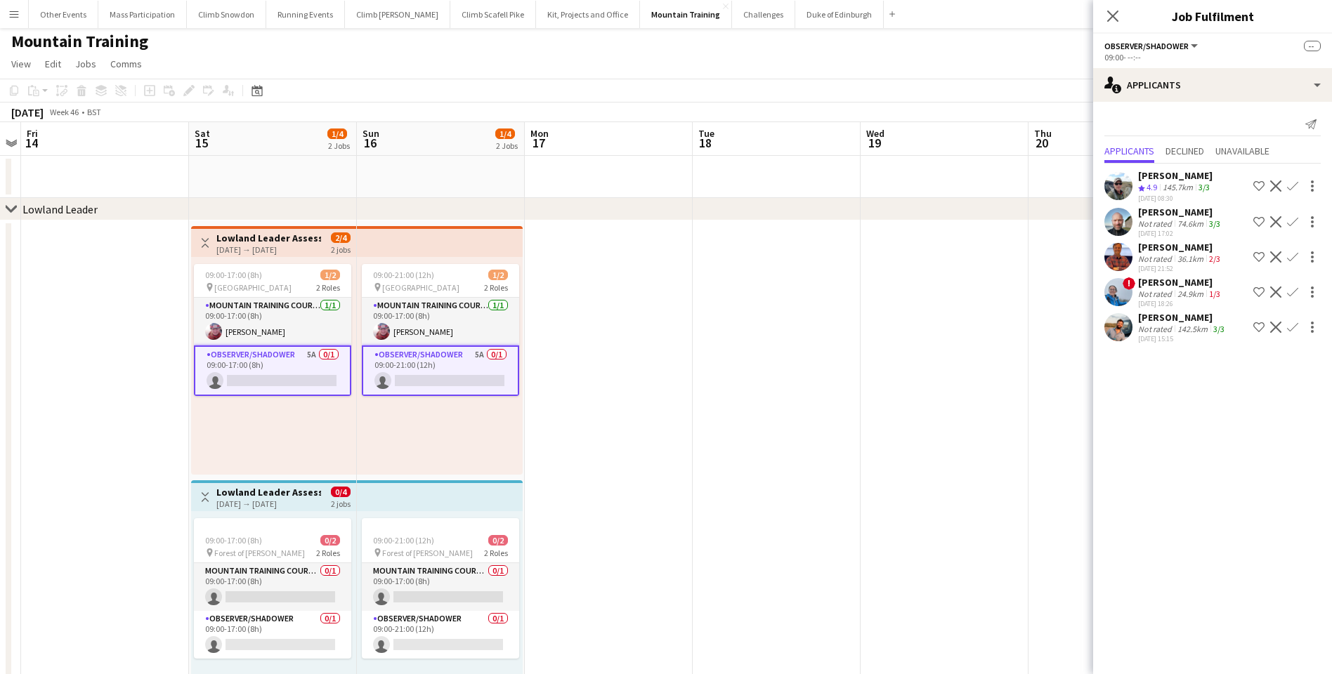
click at [1011, 292] on app-icon "Confirm" at bounding box center [1292, 292] width 11 height 11
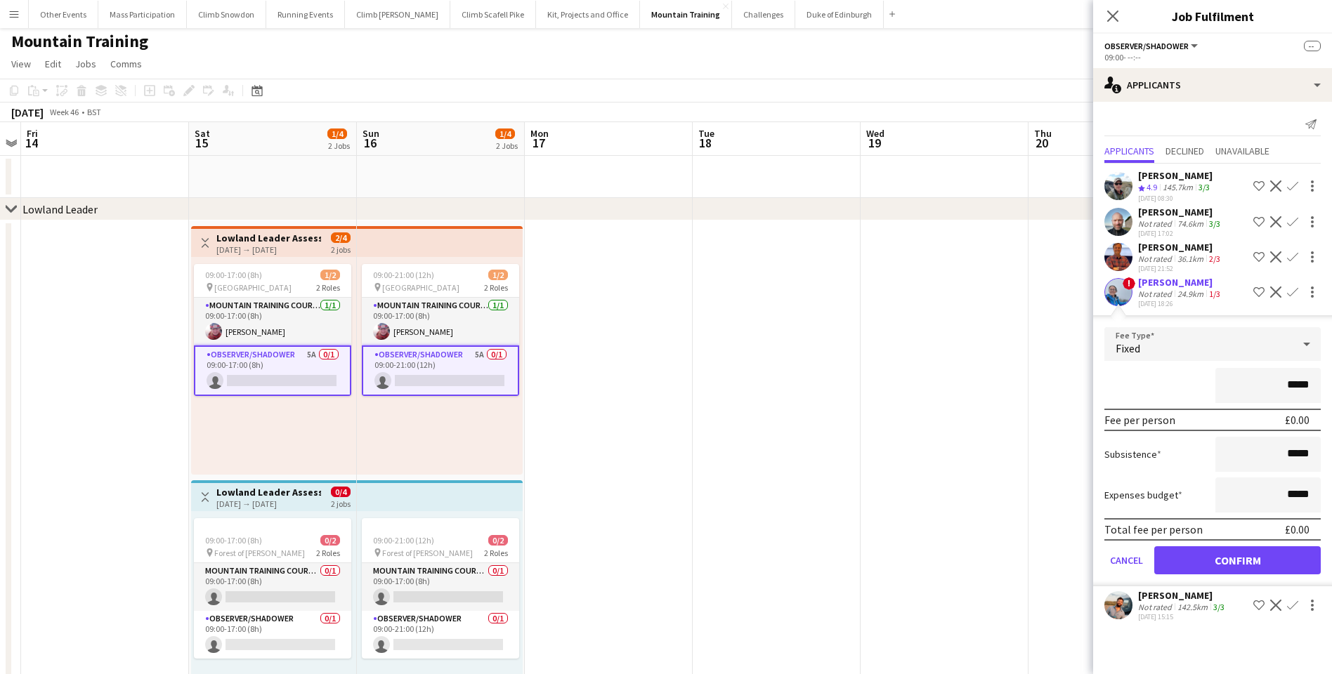
click at [1011, 483] on button "Confirm" at bounding box center [1237, 560] width 166 height 28
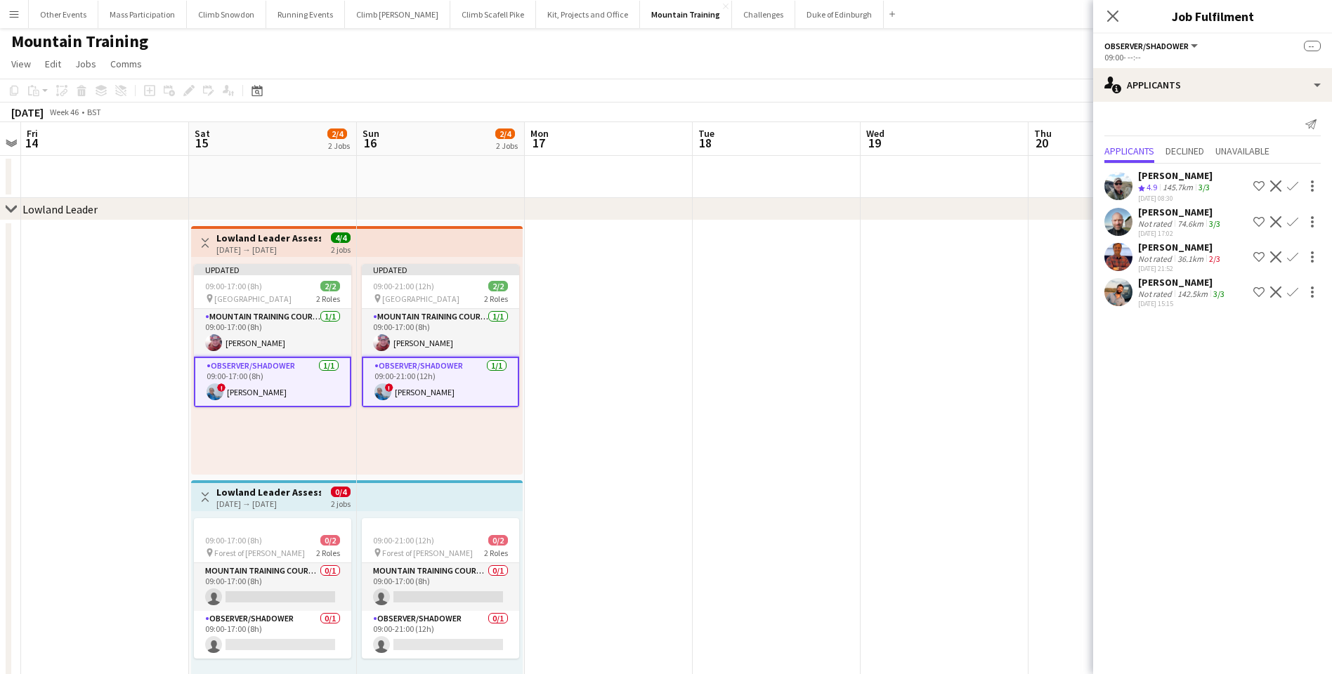
click at [984, 416] on app-date-cell at bounding box center [944, 478] width 168 height 514
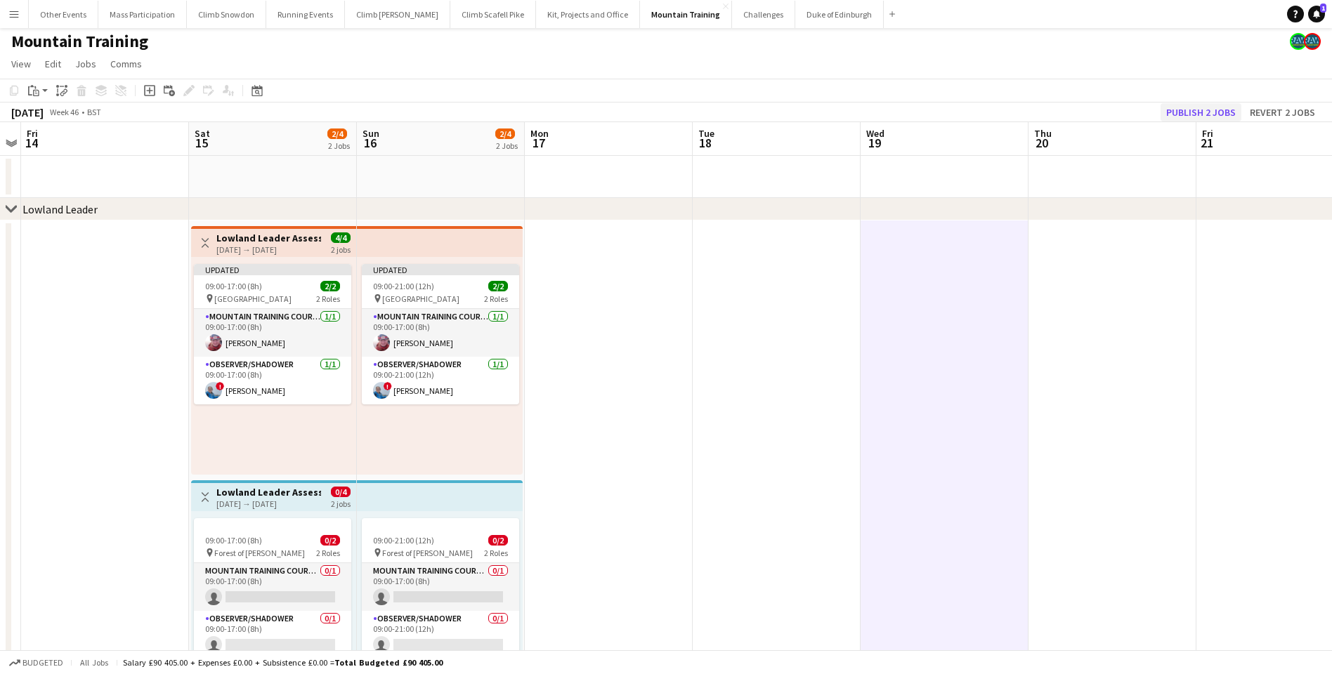
click at [1011, 115] on button "Publish 2 jobs" at bounding box center [1200, 112] width 81 height 18
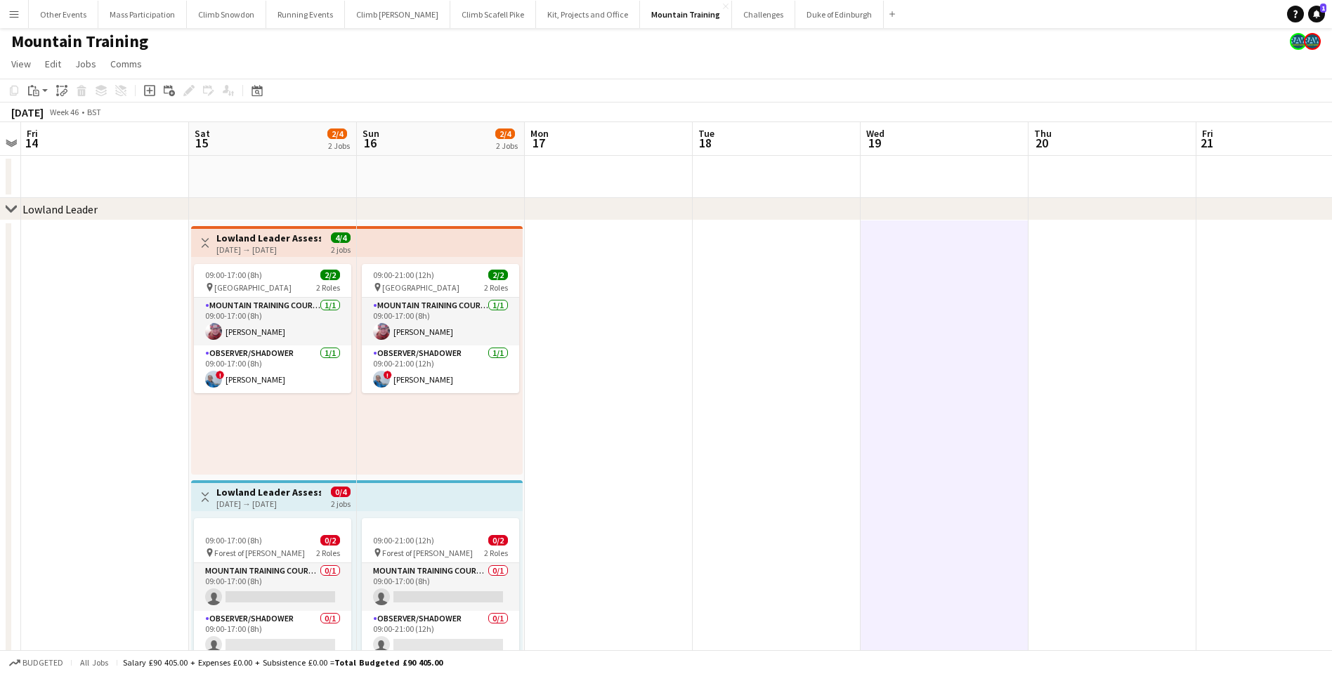
click at [587, 467] on app-date-cell at bounding box center [609, 478] width 168 height 514
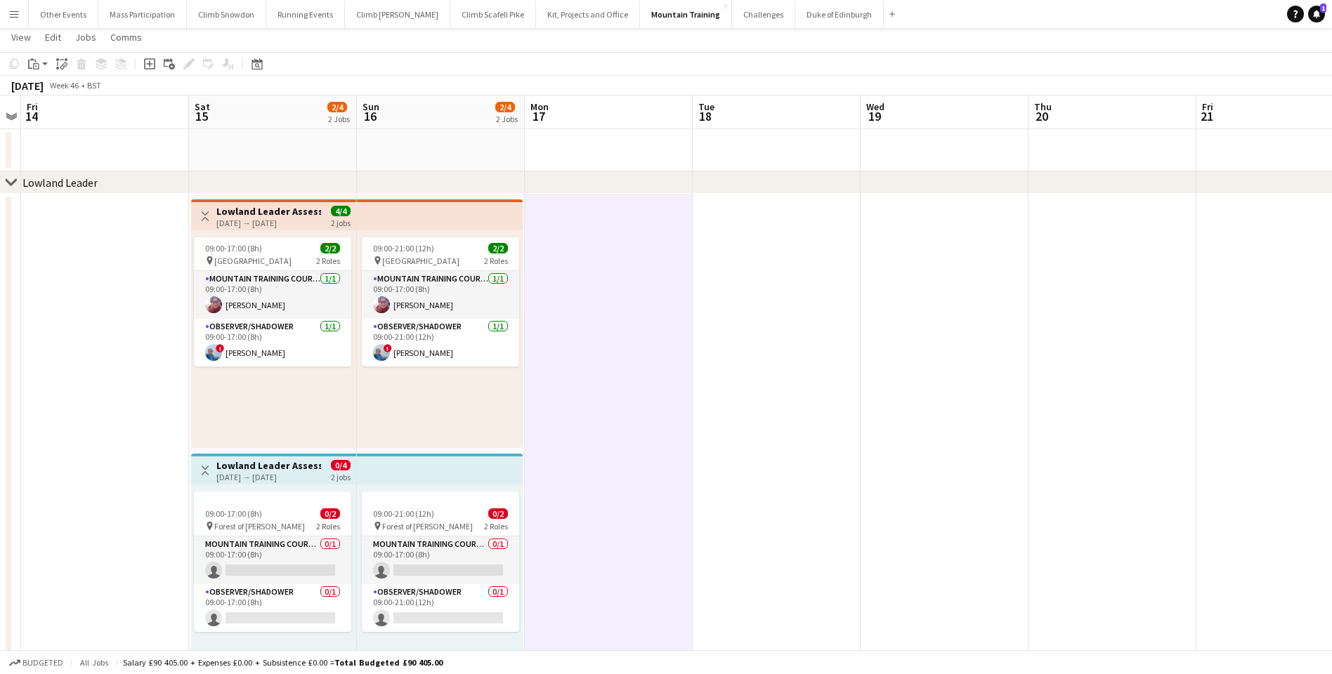
scroll to position [56, 0]
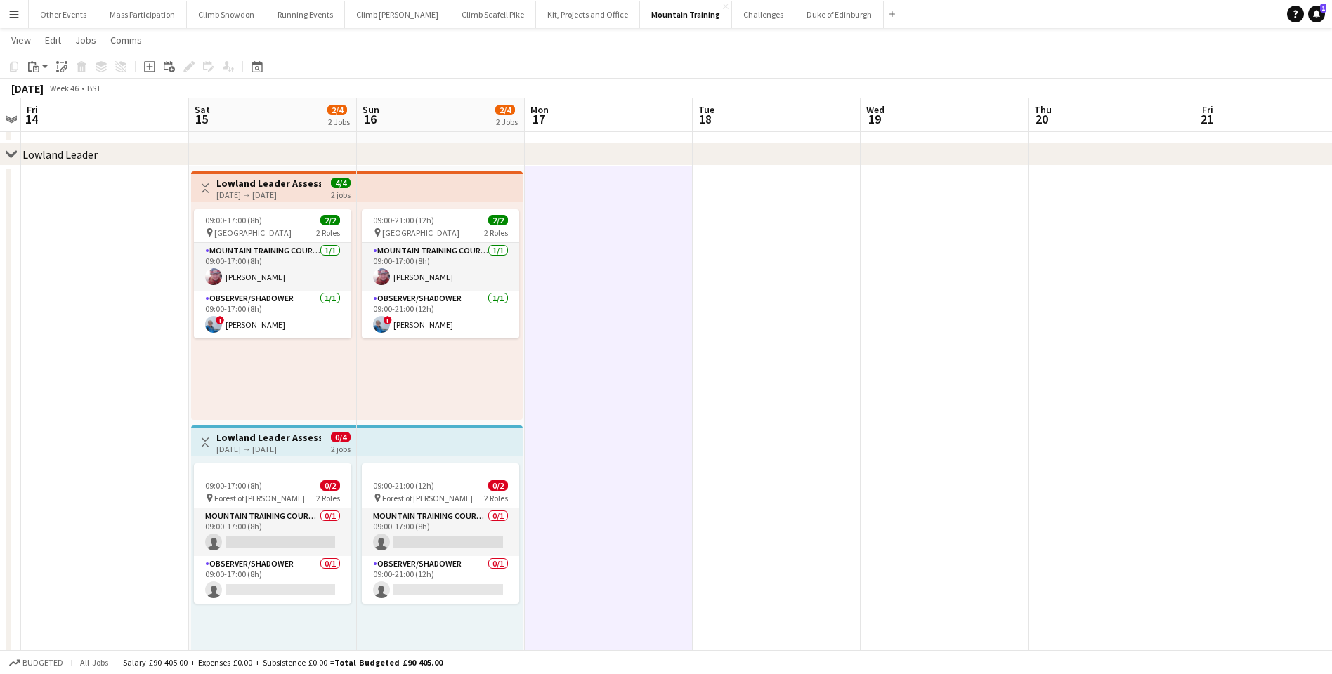
click at [269, 450] on div "[DATE] → [DATE]" at bounding box center [268, 449] width 105 height 11
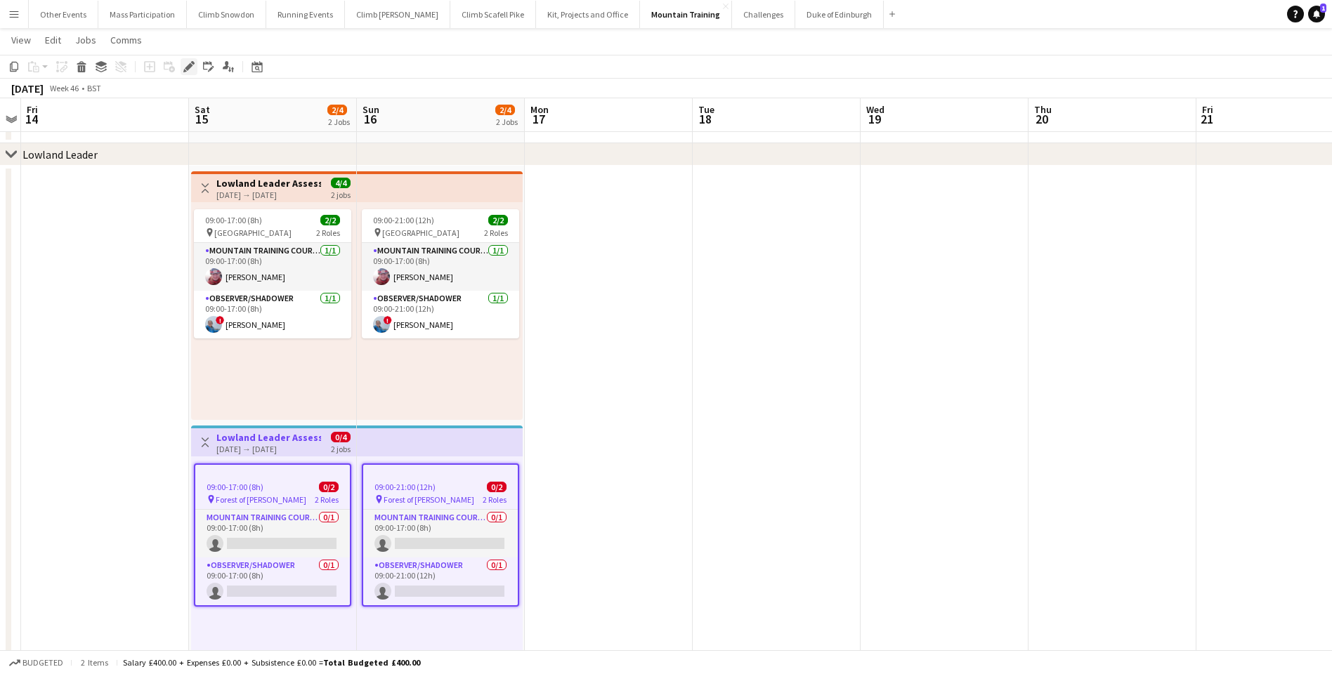
click at [185, 71] on icon at bounding box center [185, 71] width 4 height 4
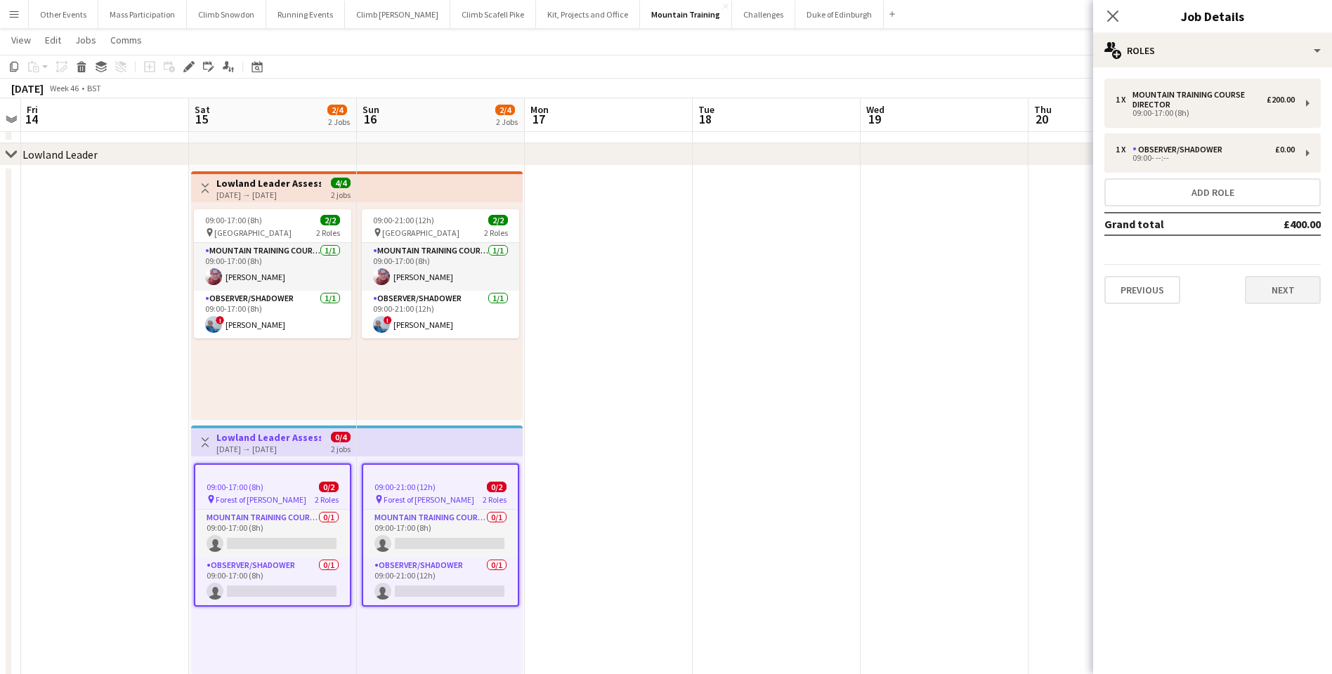
click at [1011, 283] on button "Next" at bounding box center [1283, 290] width 76 height 28
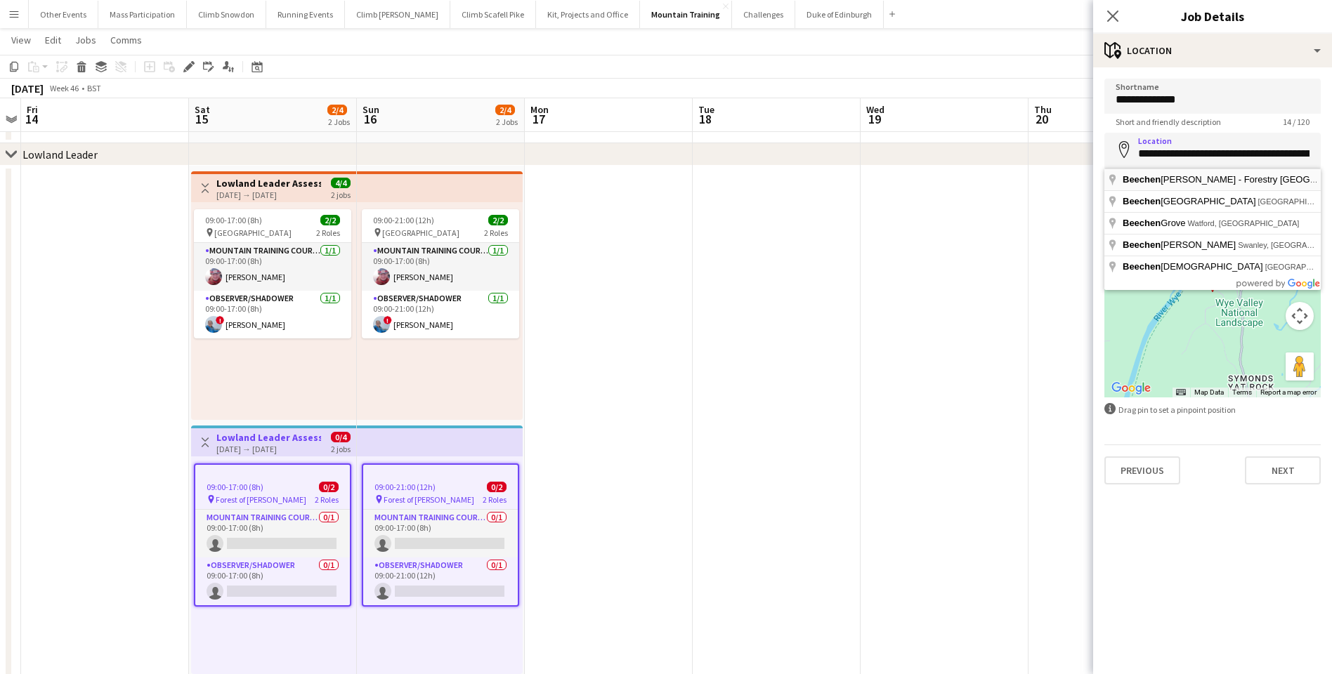
type input "**********"
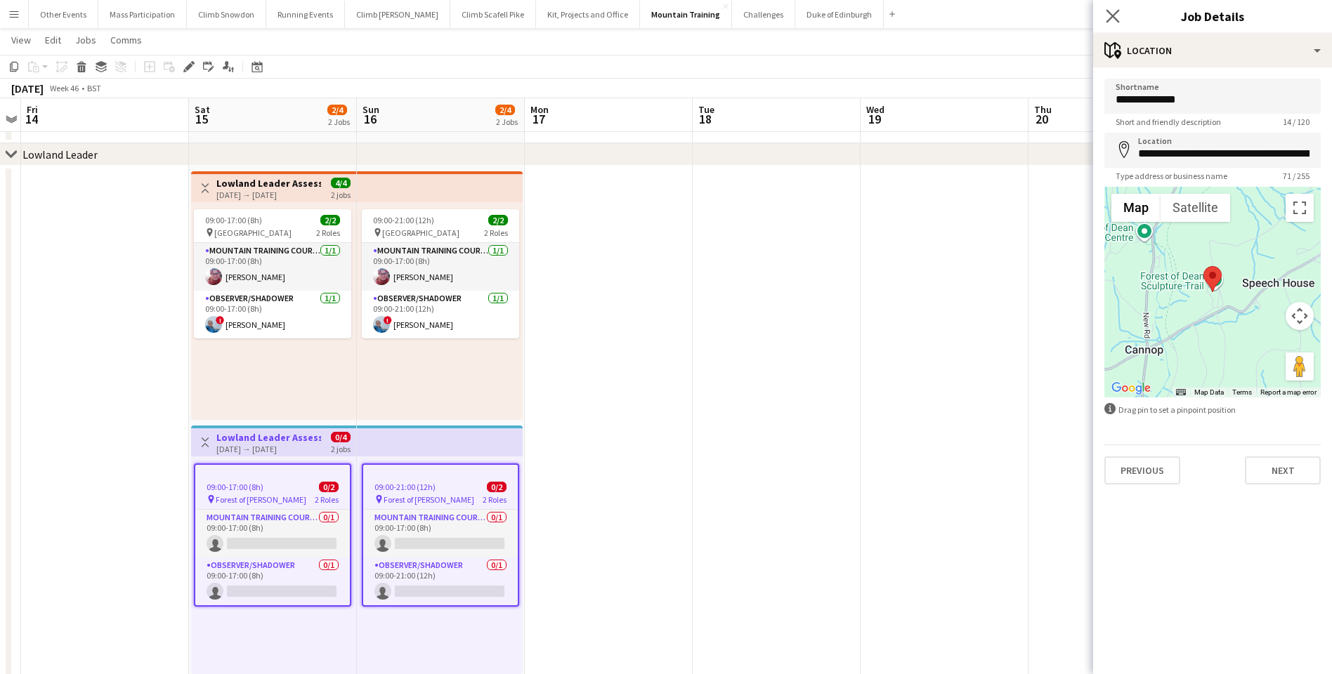
click at [1011, 16] on app-icon "Close pop-in" at bounding box center [1113, 16] width 20 height 20
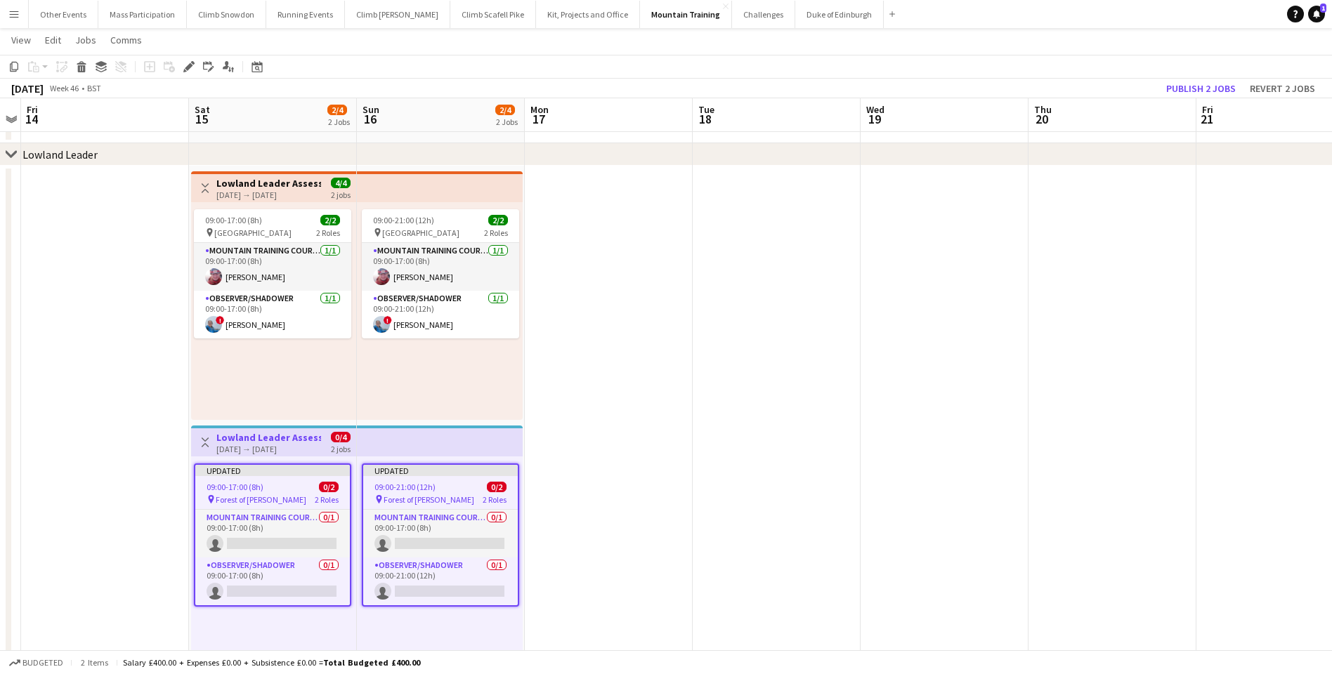
click at [982, 323] on app-date-cell at bounding box center [944, 423] width 168 height 514
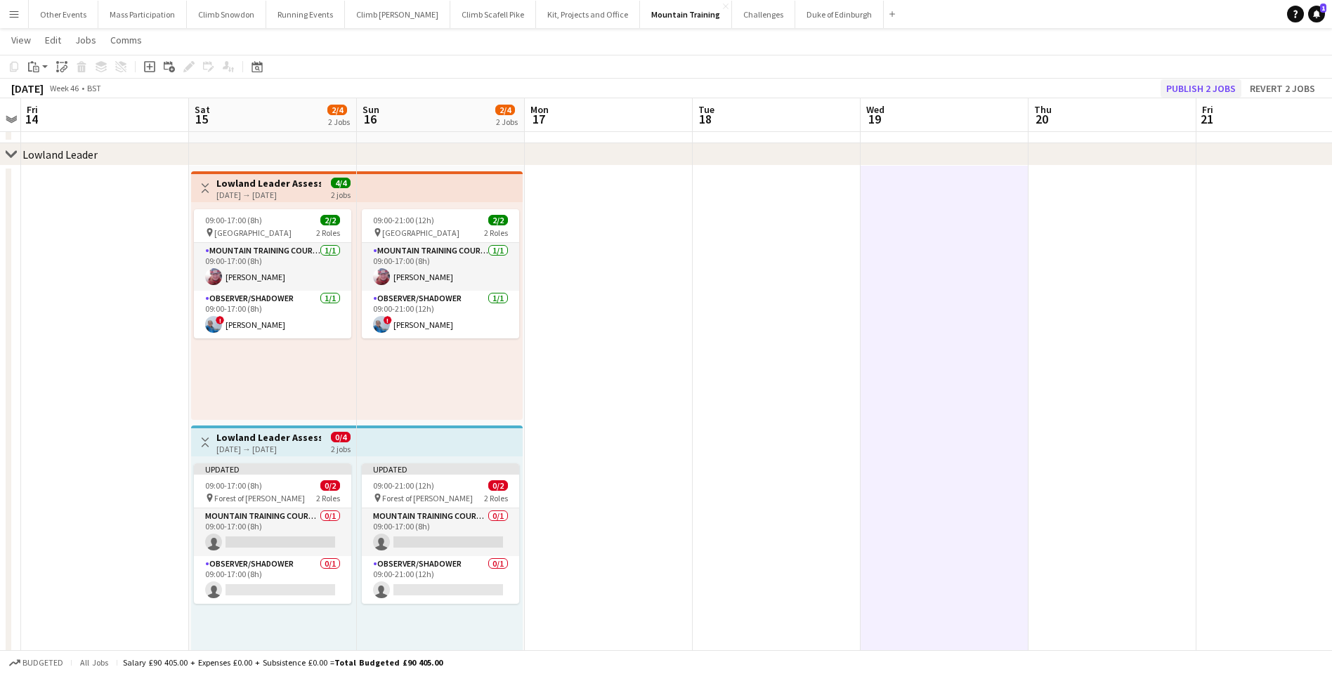
click at [1011, 88] on button "Publish 2 jobs" at bounding box center [1200, 88] width 81 height 18
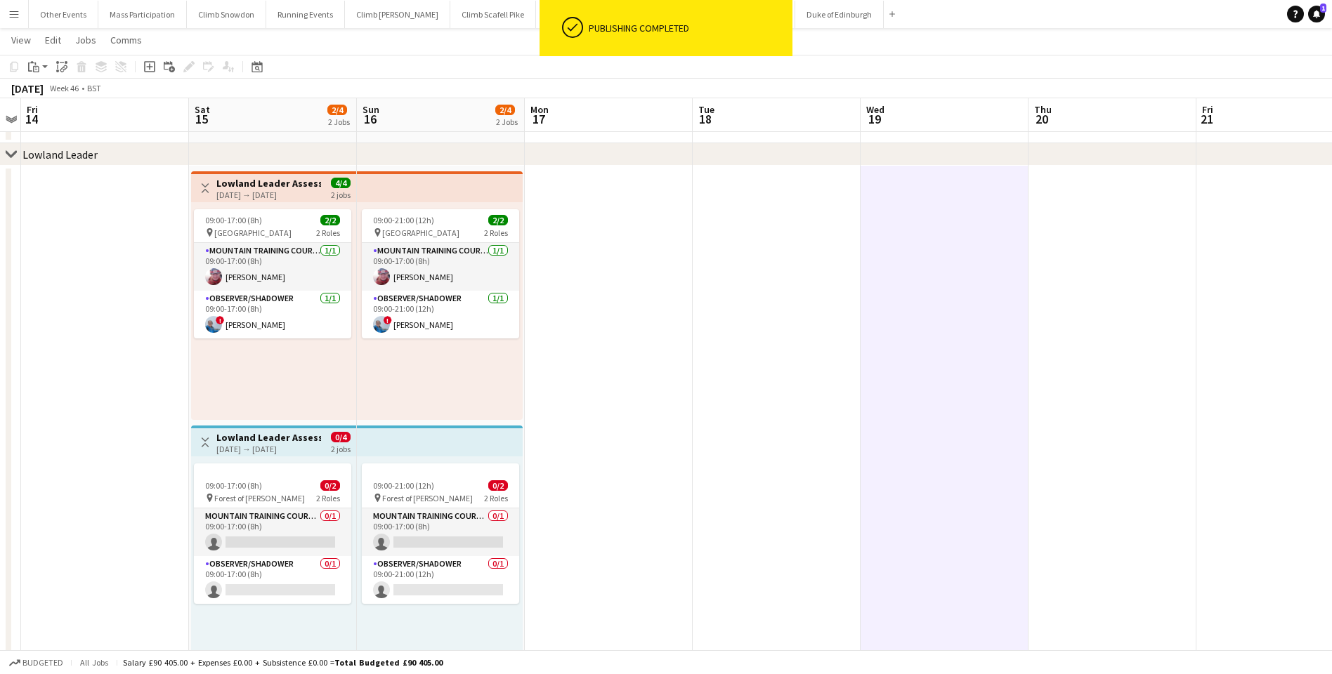
click at [921, 372] on app-date-cell at bounding box center [944, 423] width 168 height 514
